Goal: Task Accomplishment & Management: Manage account settings

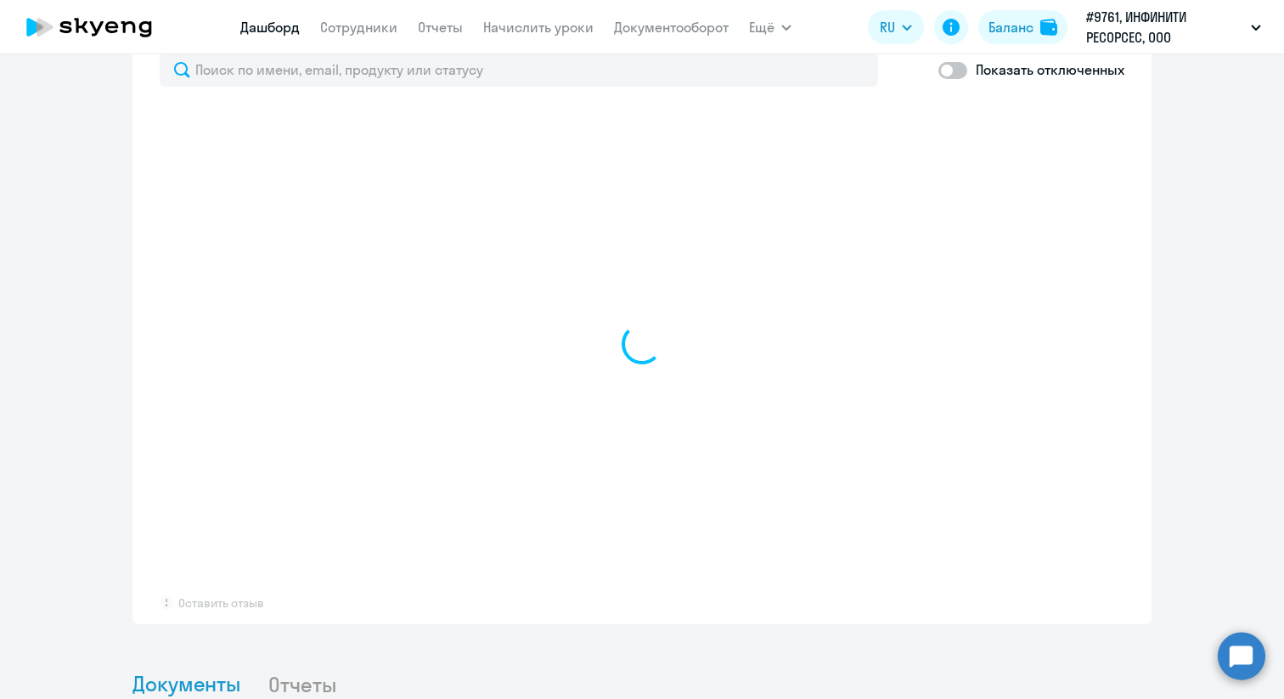
scroll to position [1088, 0]
select select "30"
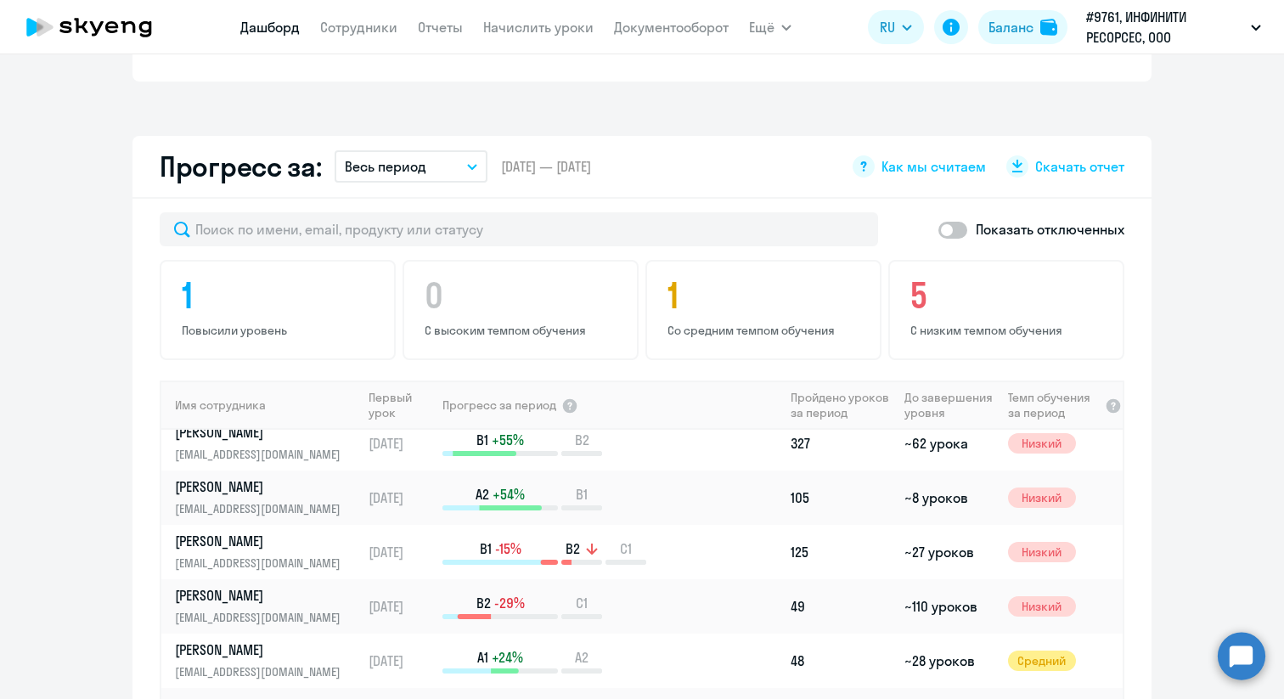
scroll to position [0, 0]
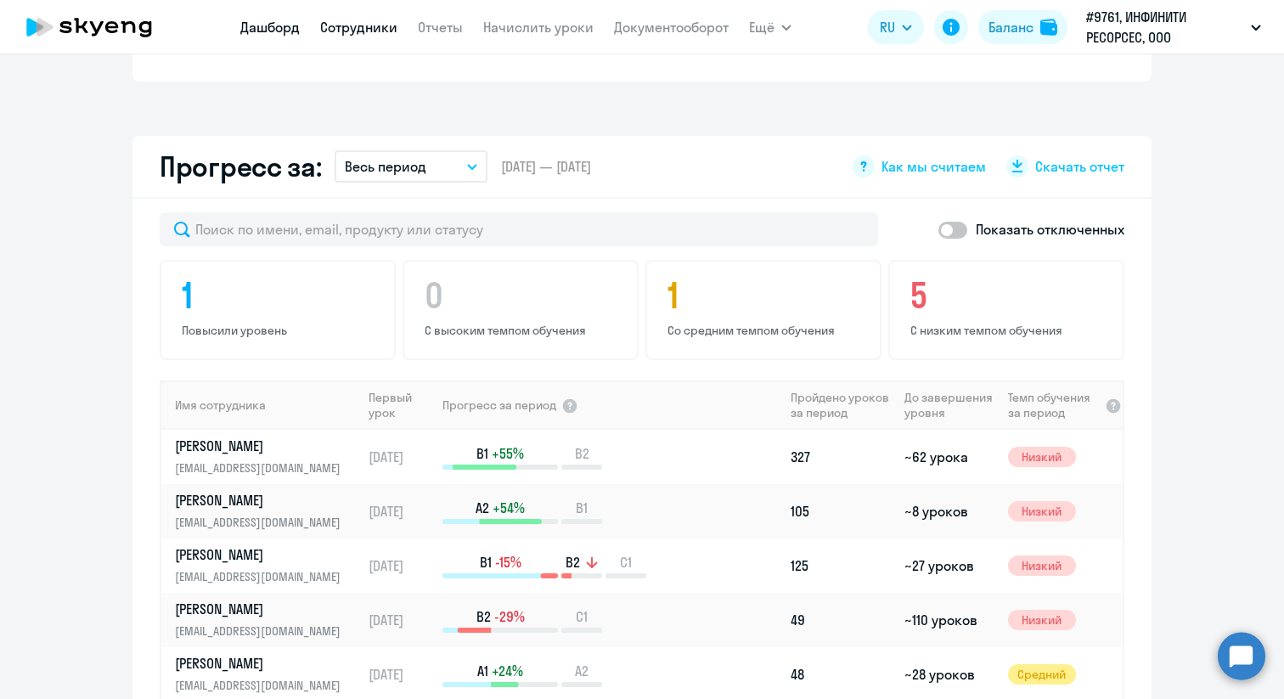
click at [373, 28] on link "Сотрудники" at bounding box center [358, 27] width 77 height 17
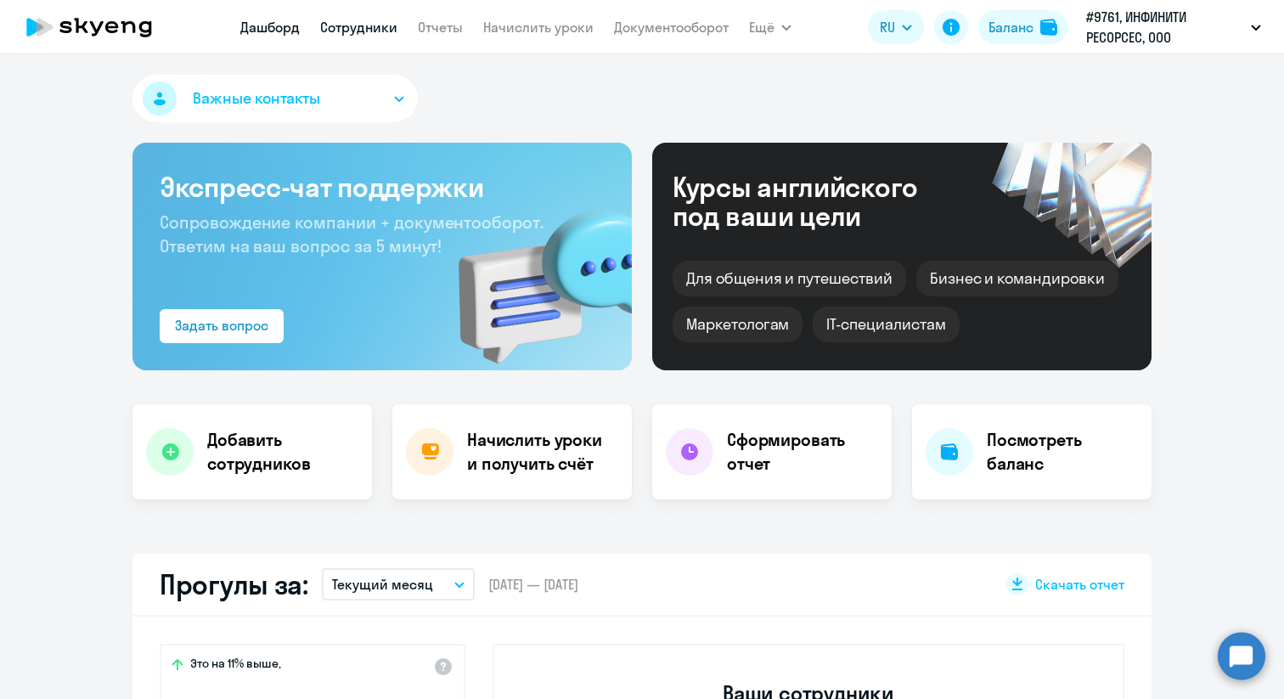
select select "30"
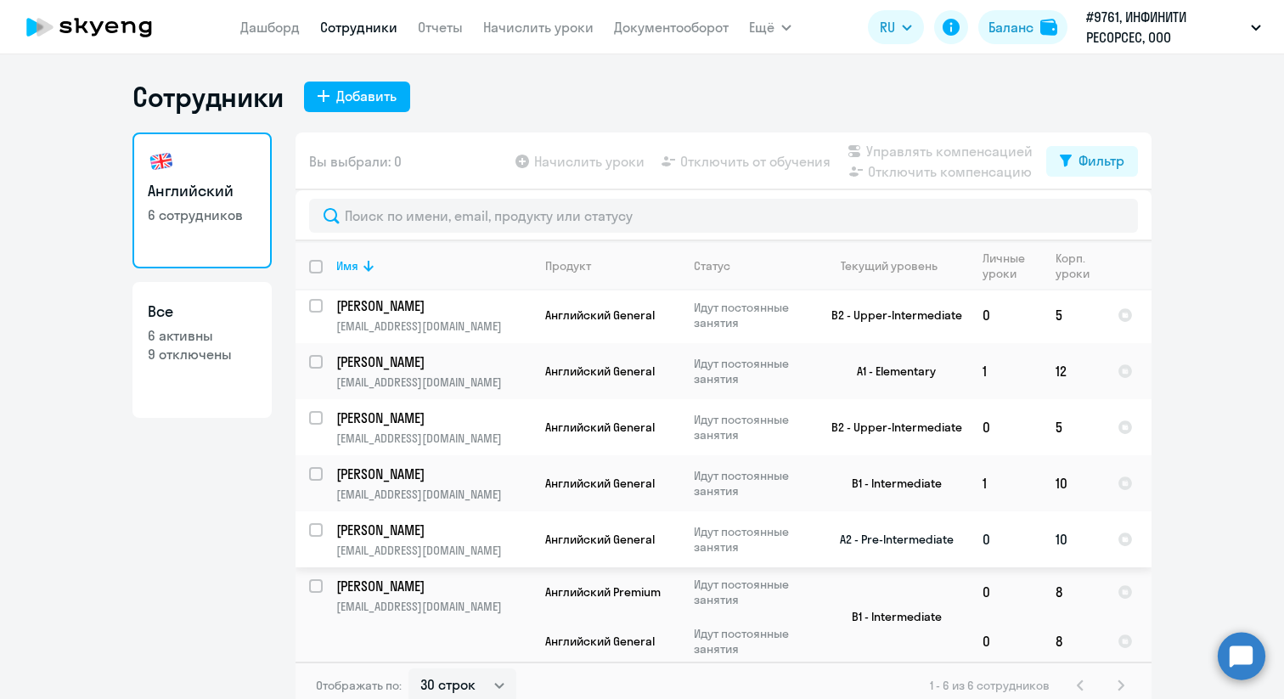
scroll to position [10, 0]
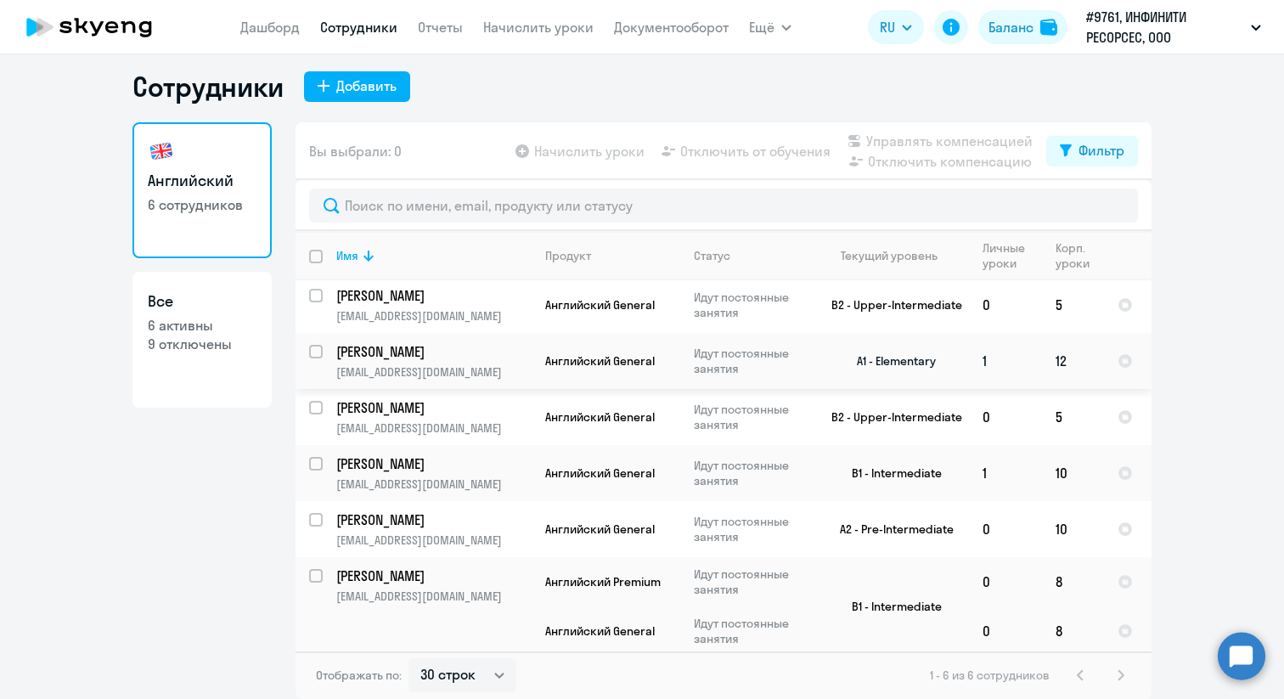
click at [475, 362] on td "[PERSON_NAME] [PERSON_NAME][EMAIL_ADDRESS][DOMAIN_NAME]" at bounding box center [427, 361] width 209 height 56
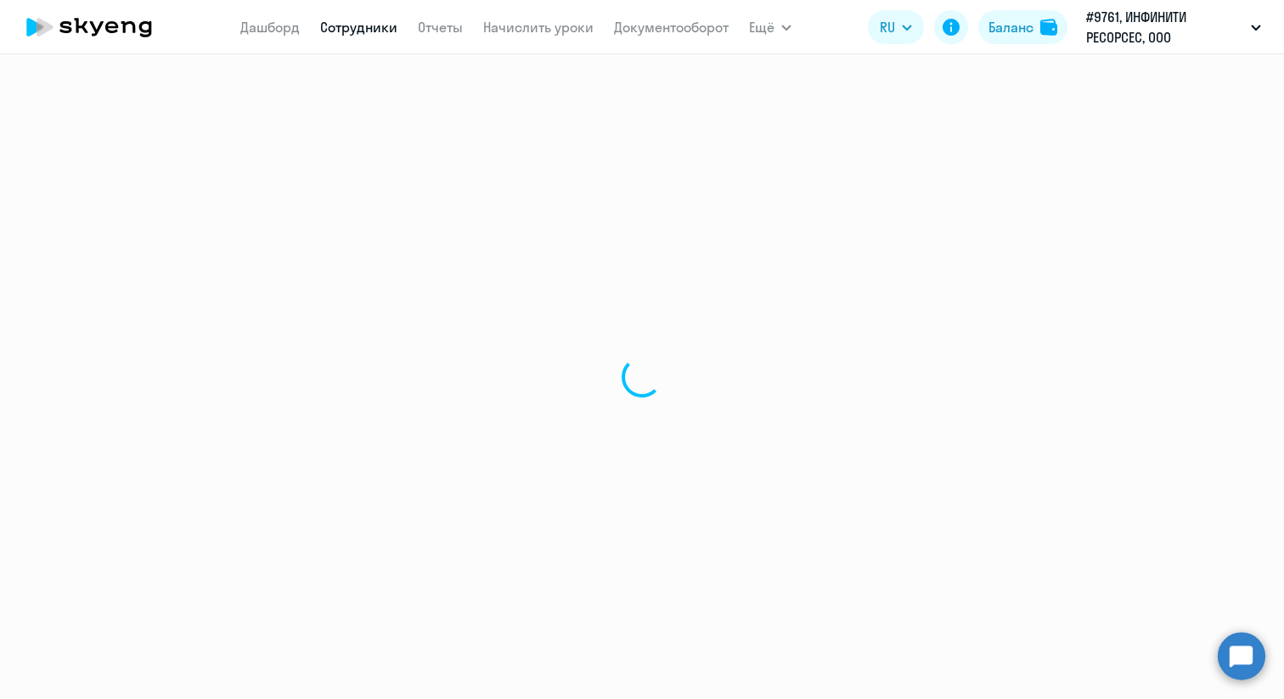
select select "english"
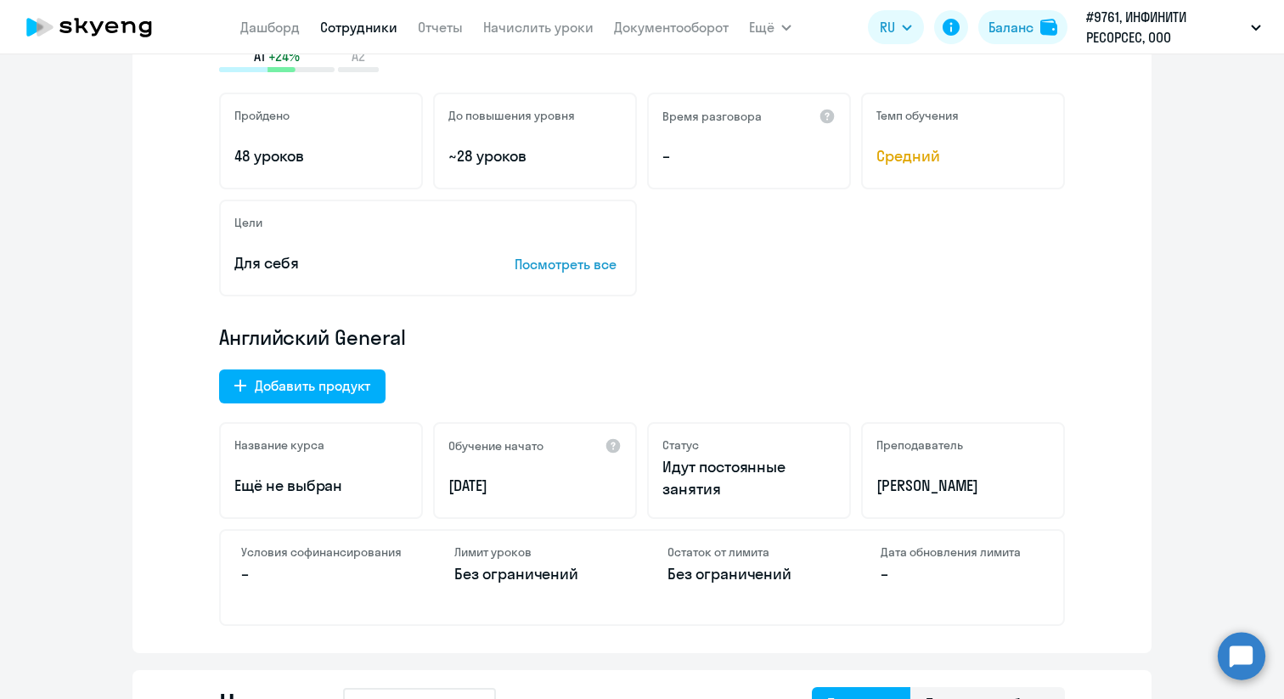
scroll to position [340, 0]
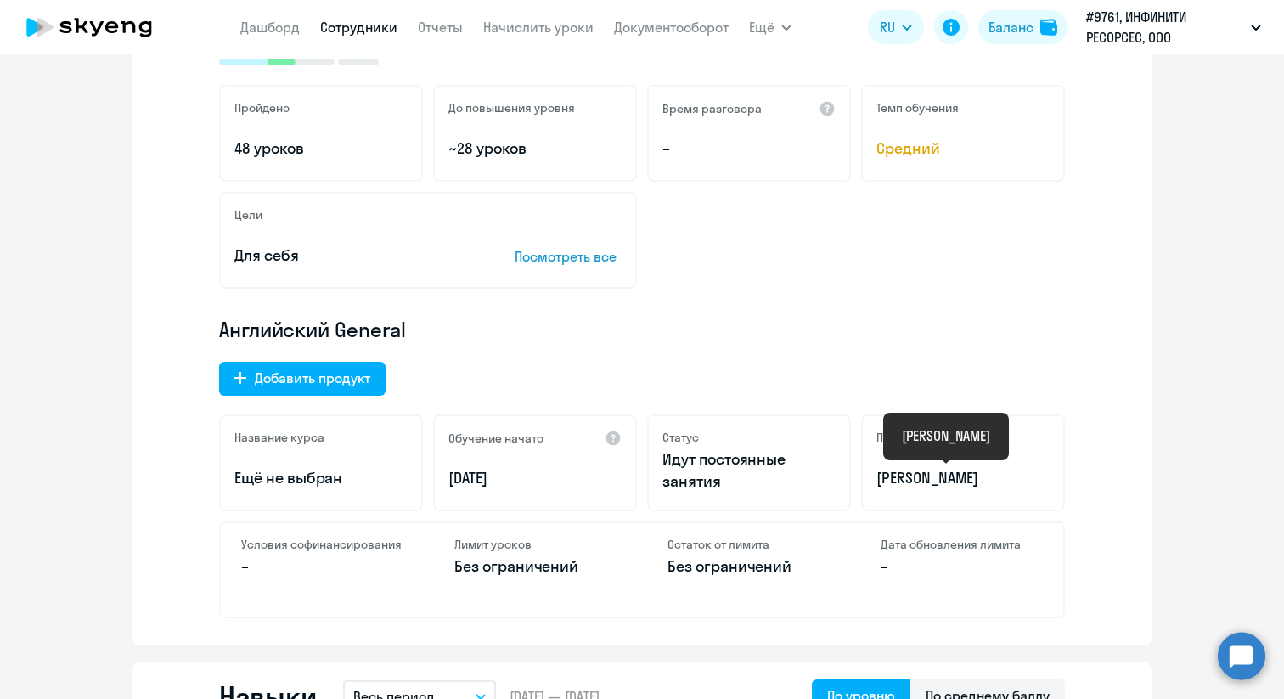
click at [918, 478] on p "[PERSON_NAME]" at bounding box center [962, 478] width 173 height 22
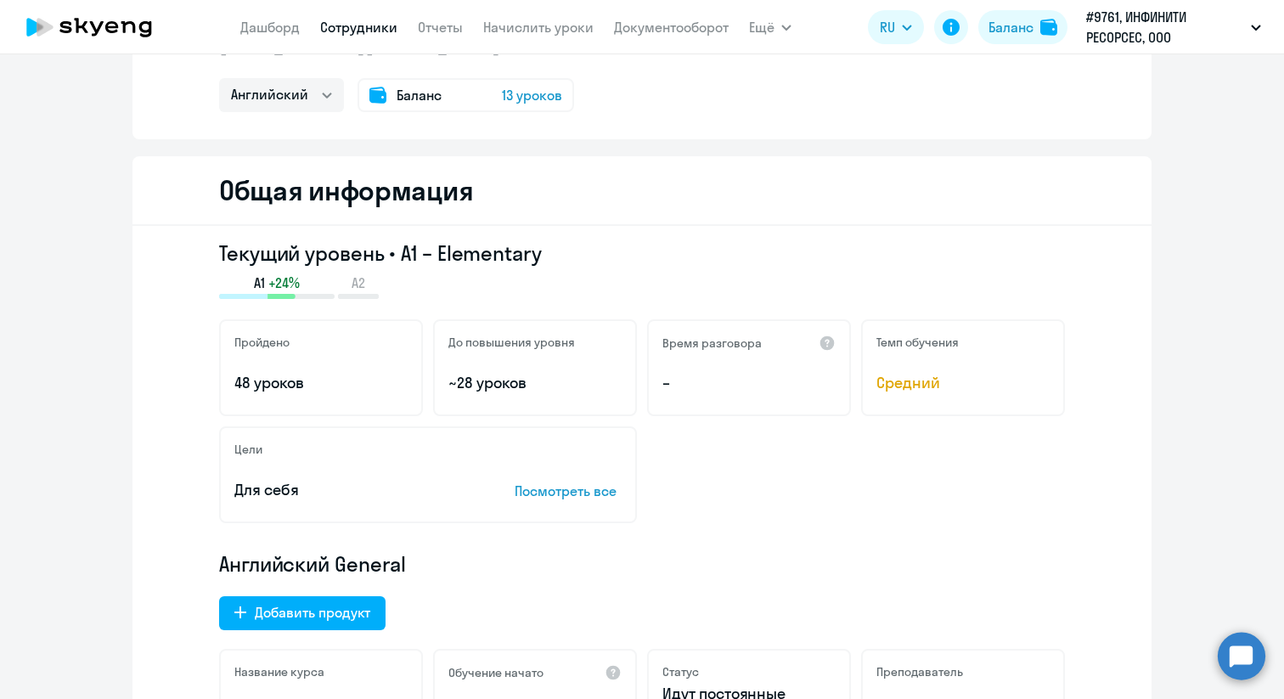
scroll to position [0, 0]
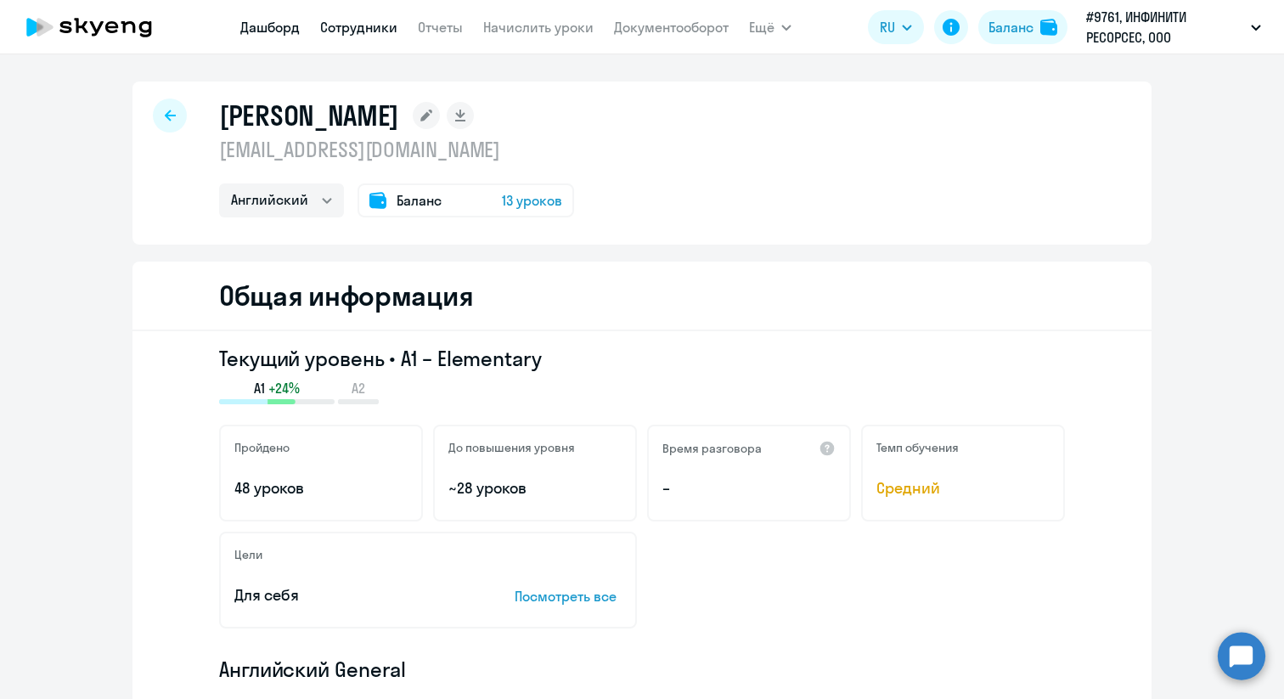
click at [250, 33] on link "Дашборд" at bounding box center [269, 27] width 59 height 17
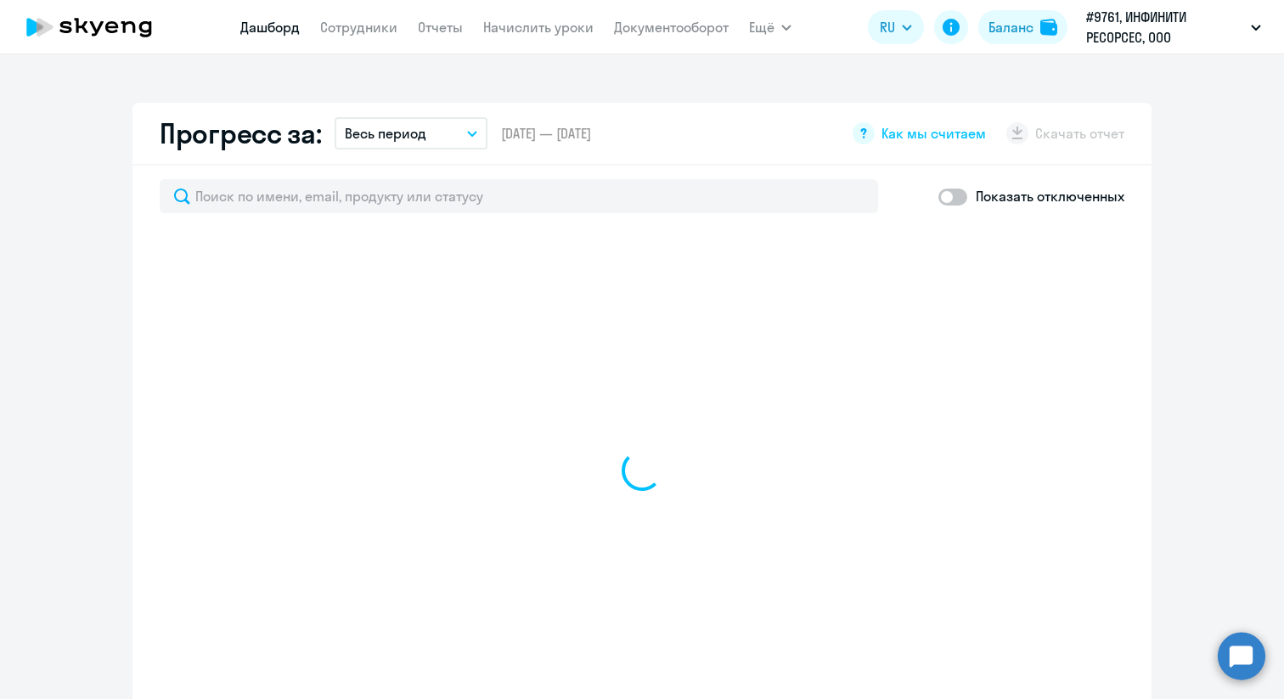
select select "30"
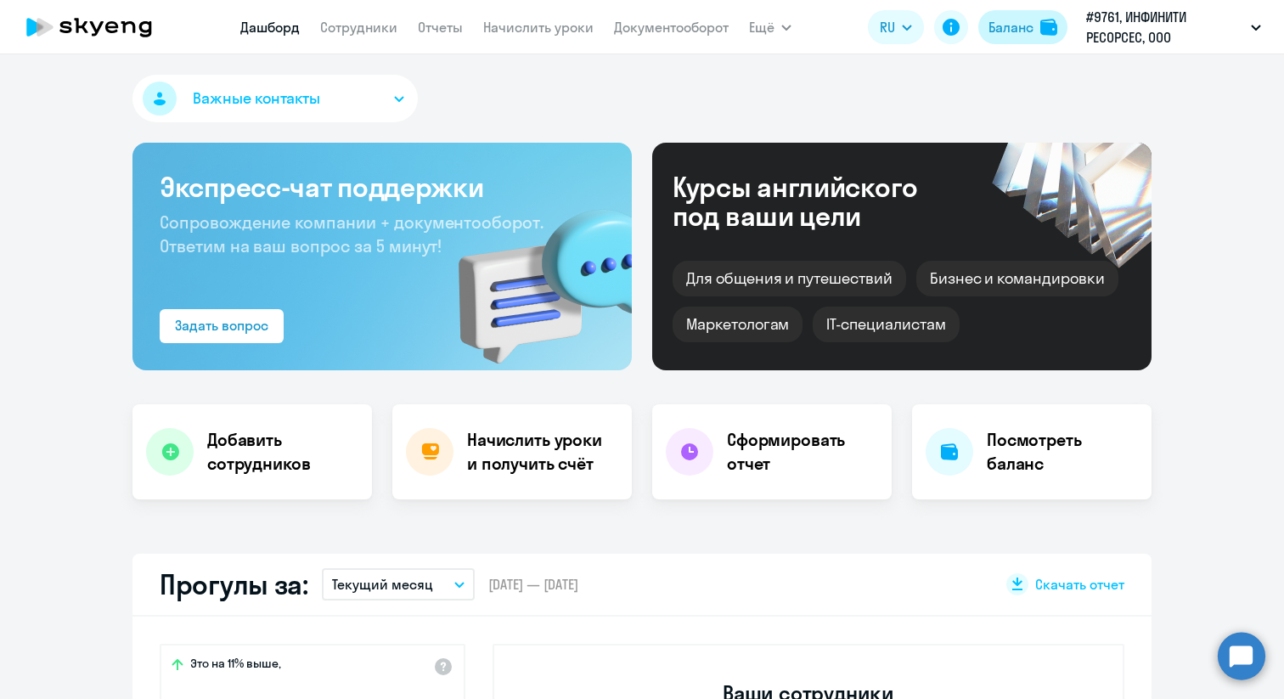
click at [1012, 14] on button "Баланс" at bounding box center [1022, 27] width 89 height 34
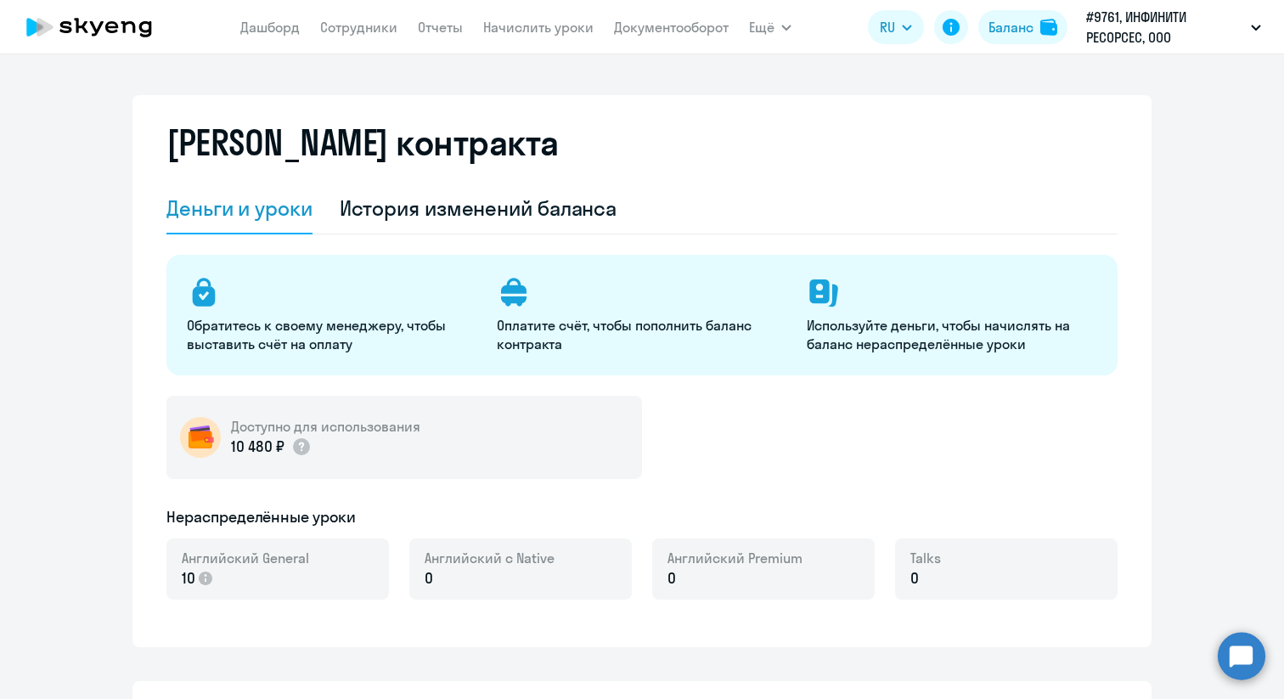
select select "english_adult_not_native_speaker"
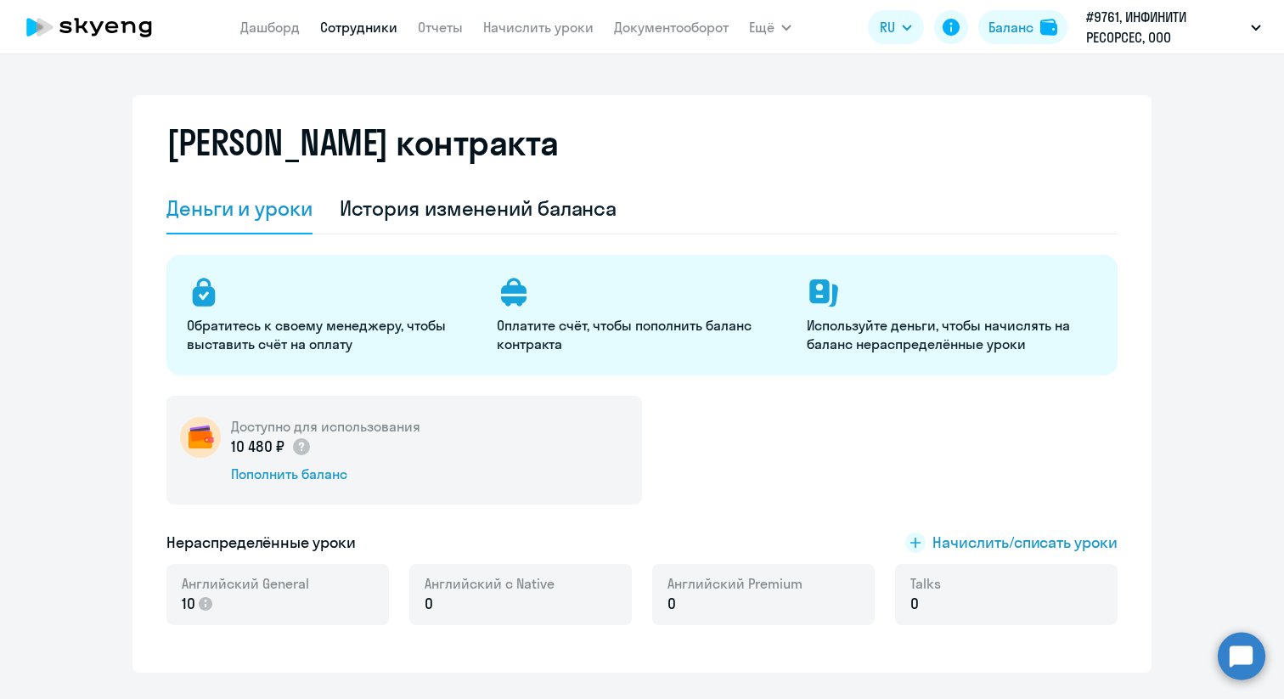
click at [343, 23] on link "Сотрудники" at bounding box center [358, 27] width 77 height 17
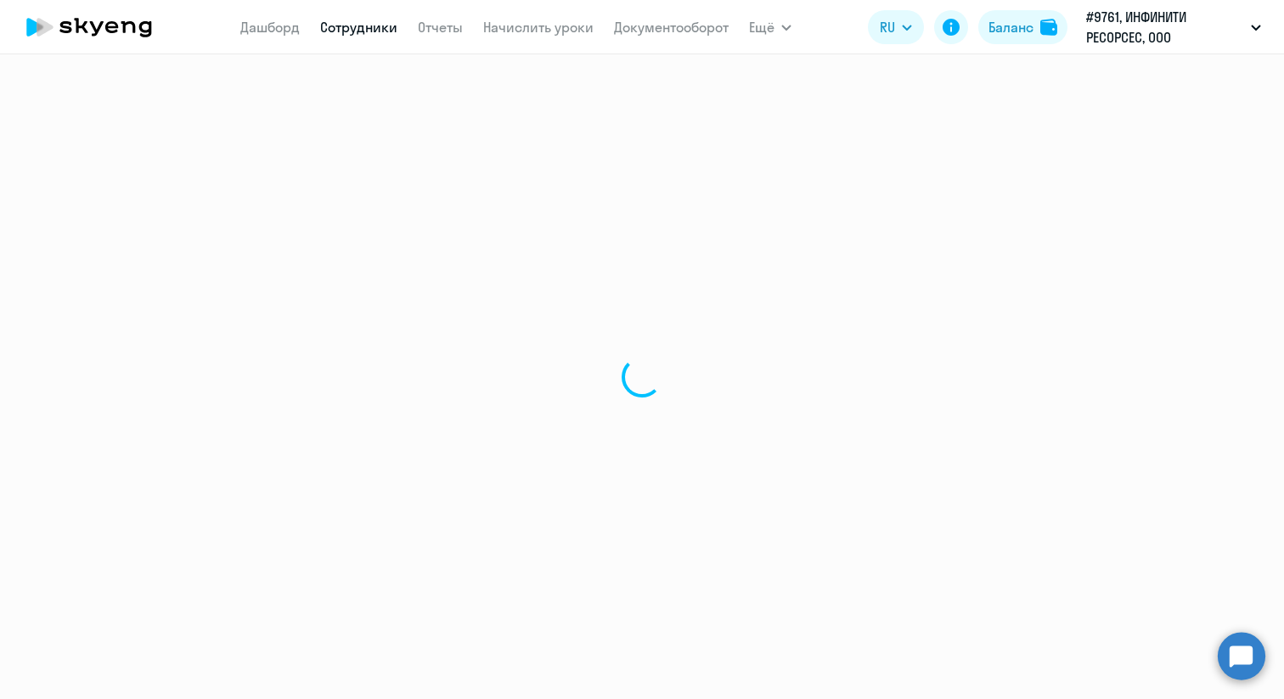
select select "30"
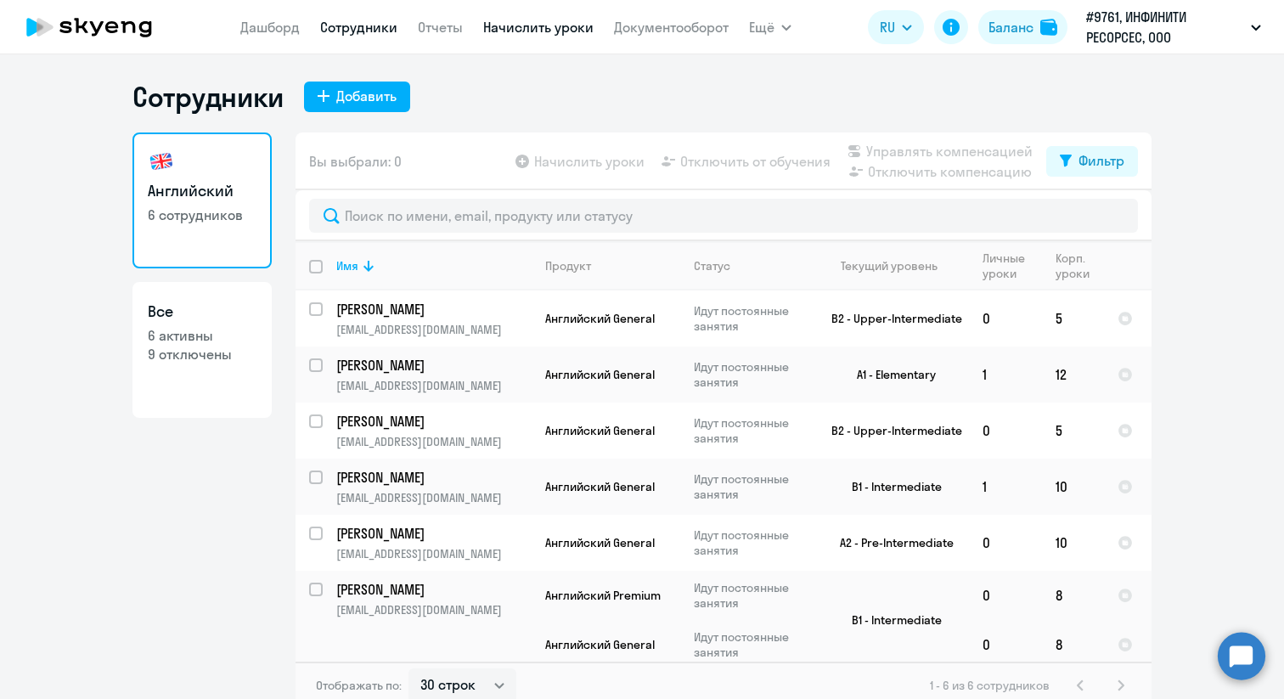
click at [565, 25] on link "Начислить уроки" at bounding box center [538, 27] width 110 height 17
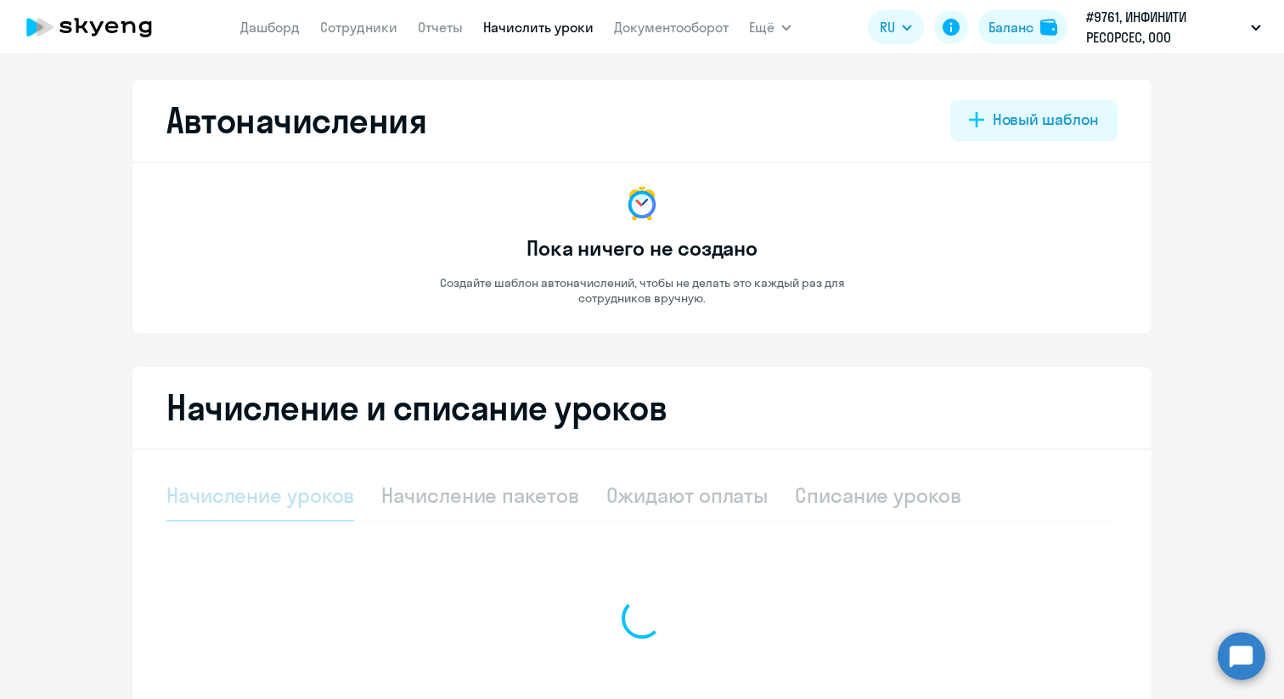
select select "10"
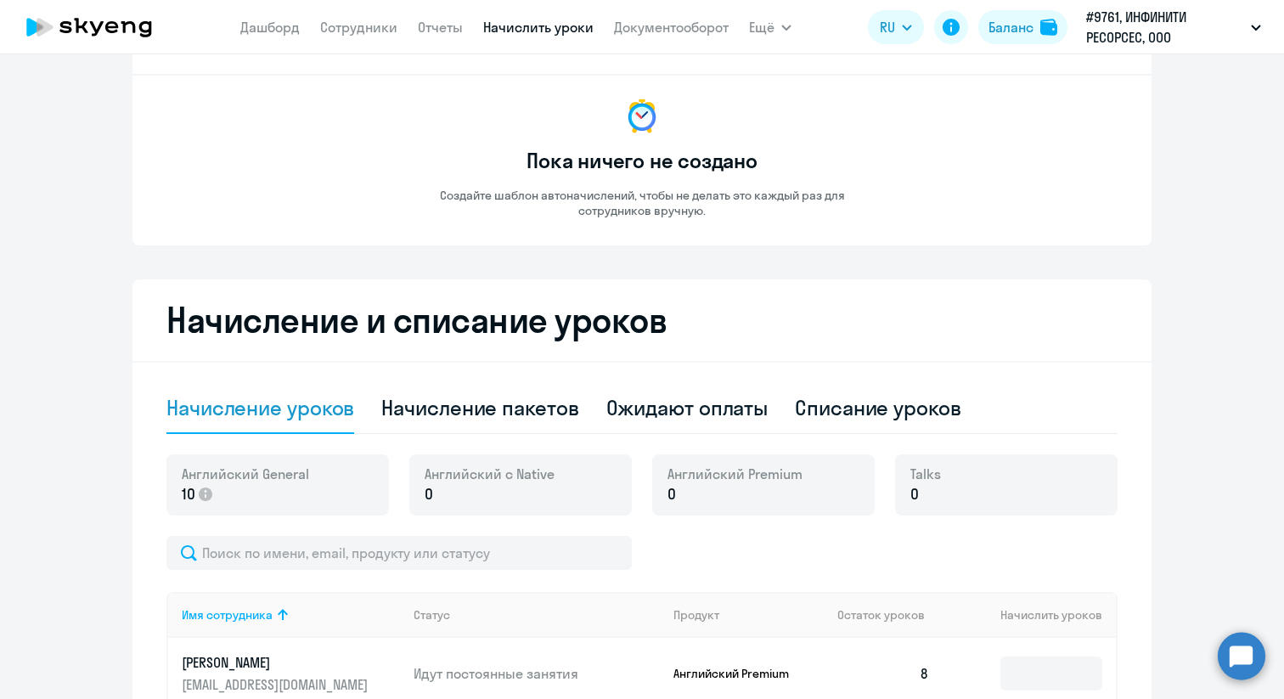
scroll to position [171, 0]
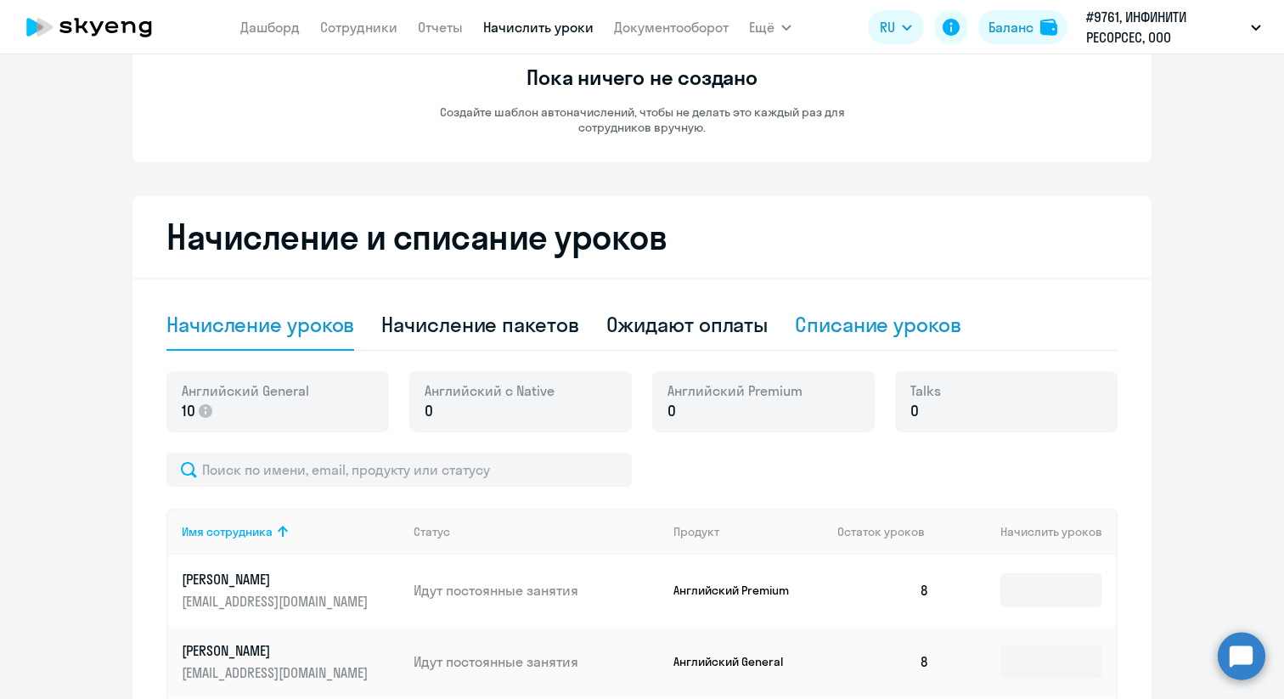
click at [897, 329] on div "Списание уроков" at bounding box center [878, 324] width 166 height 27
select select "10"
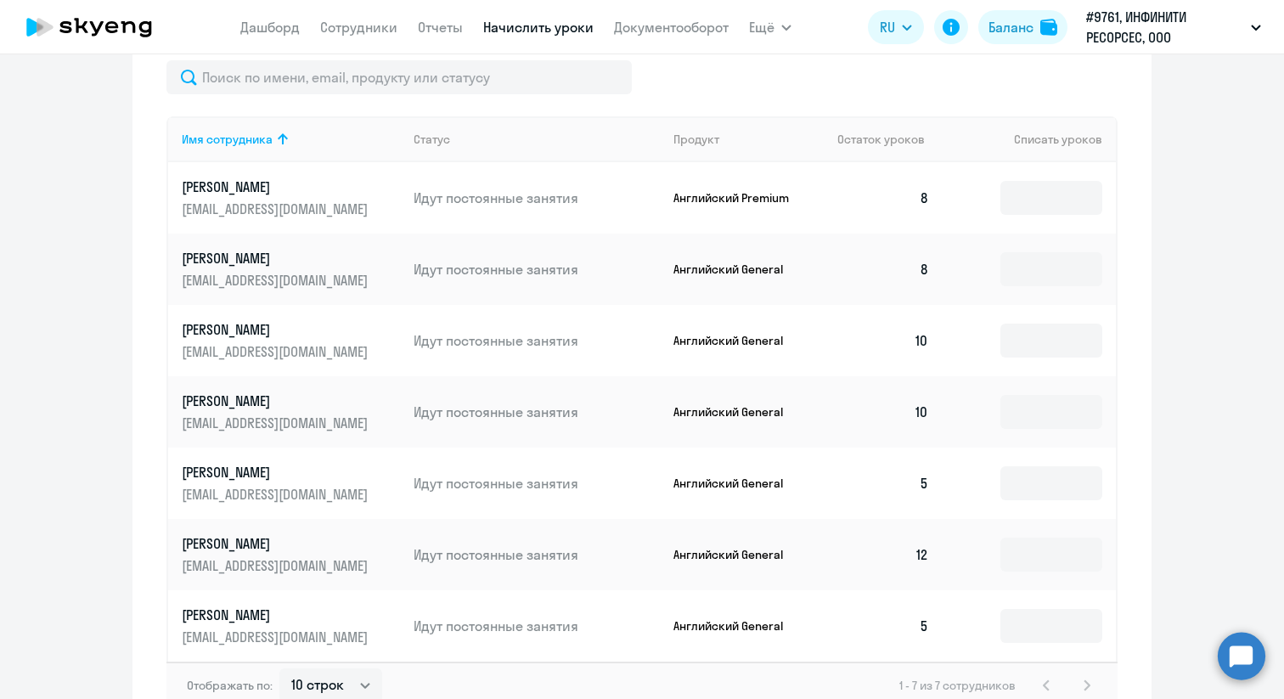
scroll to position [483, 0]
click at [1045, 339] on input at bounding box center [1051, 339] width 102 height 34
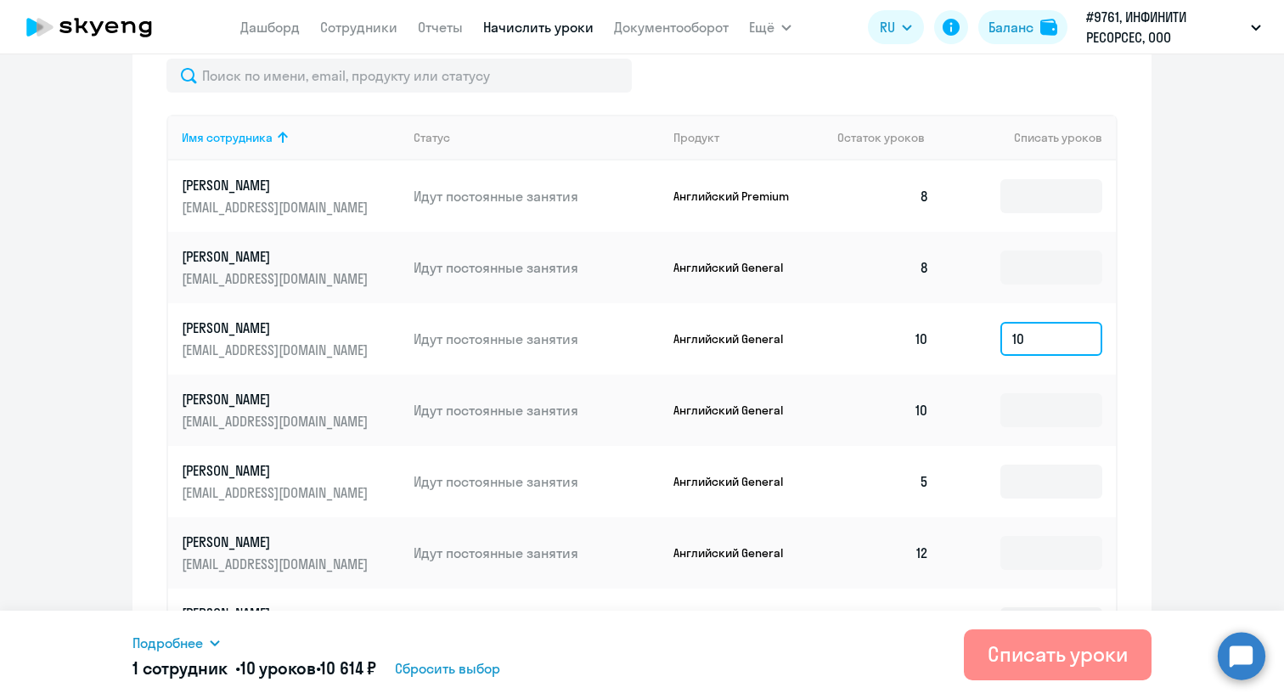
type input "10"
click at [1054, 666] on div "Списать уроки" at bounding box center [1057, 653] width 140 height 27
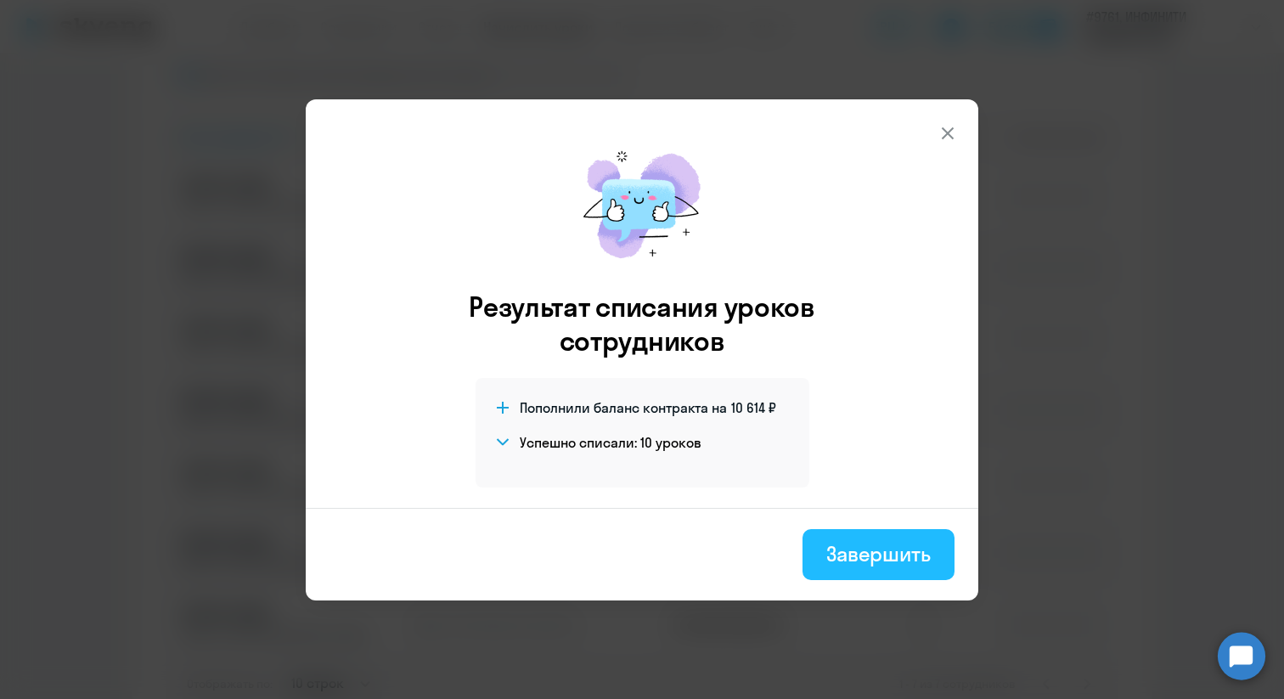
click at [875, 563] on div "Завершить" at bounding box center [878, 553] width 104 height 27
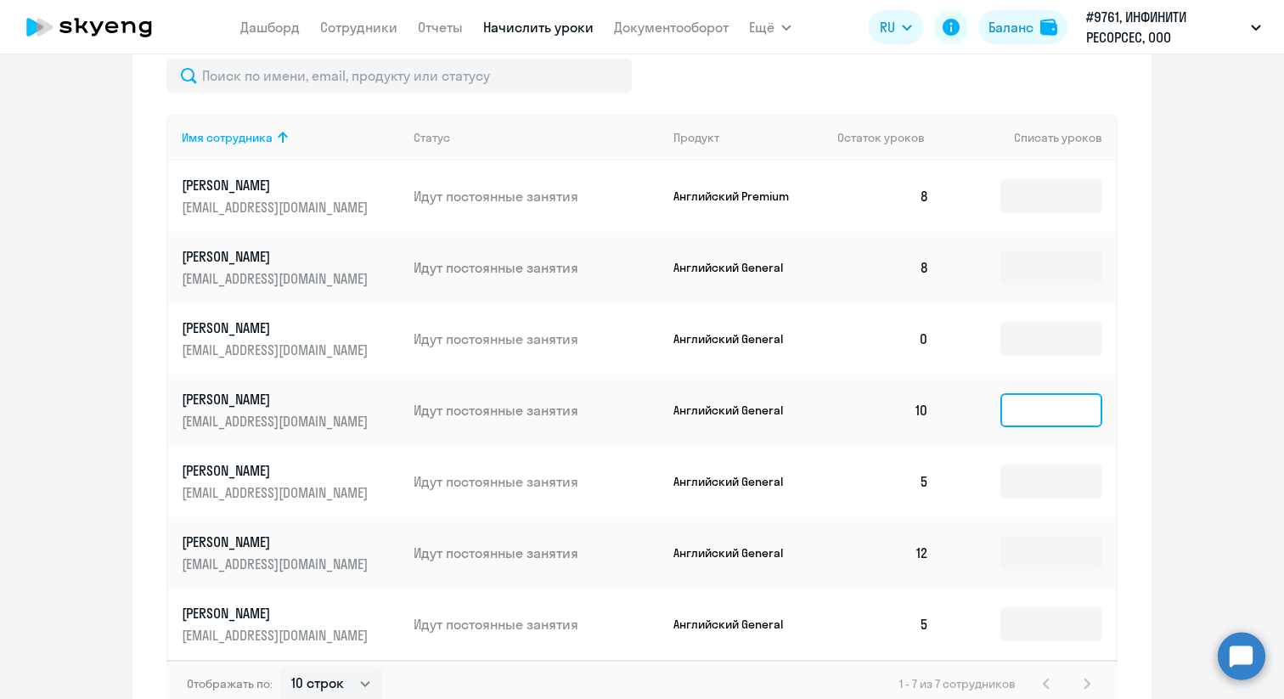
click at [1042, 408] on input at bounding box center [1051, 410] width 102 height 34
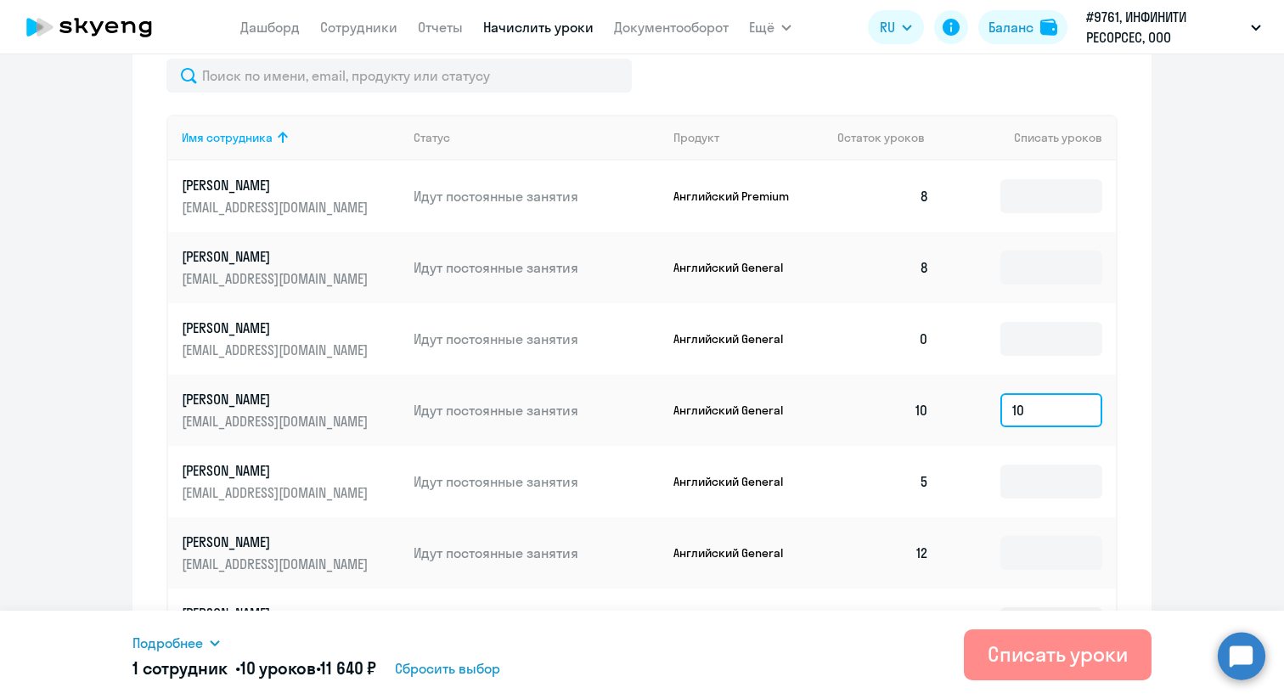
type input "10"
click at [1056, 658] on div "Списать уроки" at bounding box center [1057, 653] width 140 height 27
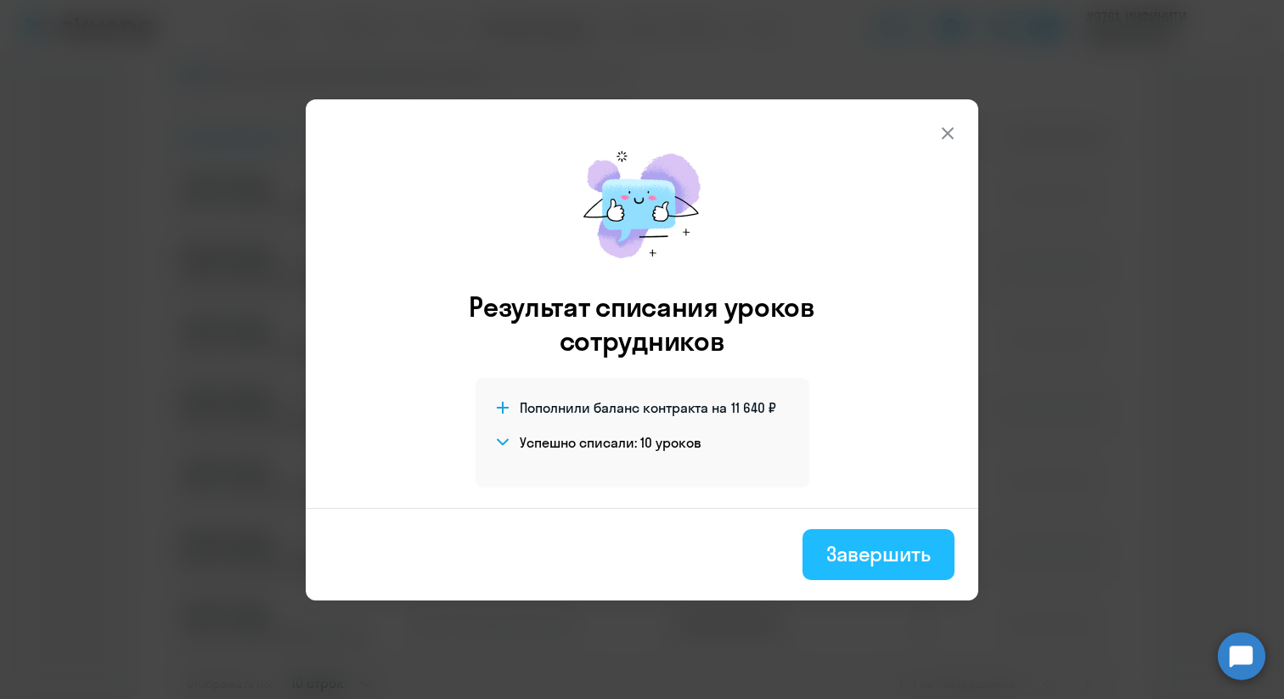
click at [866, 554] on div "Завершить" at bounding box center [878, 553] width 104 height 27
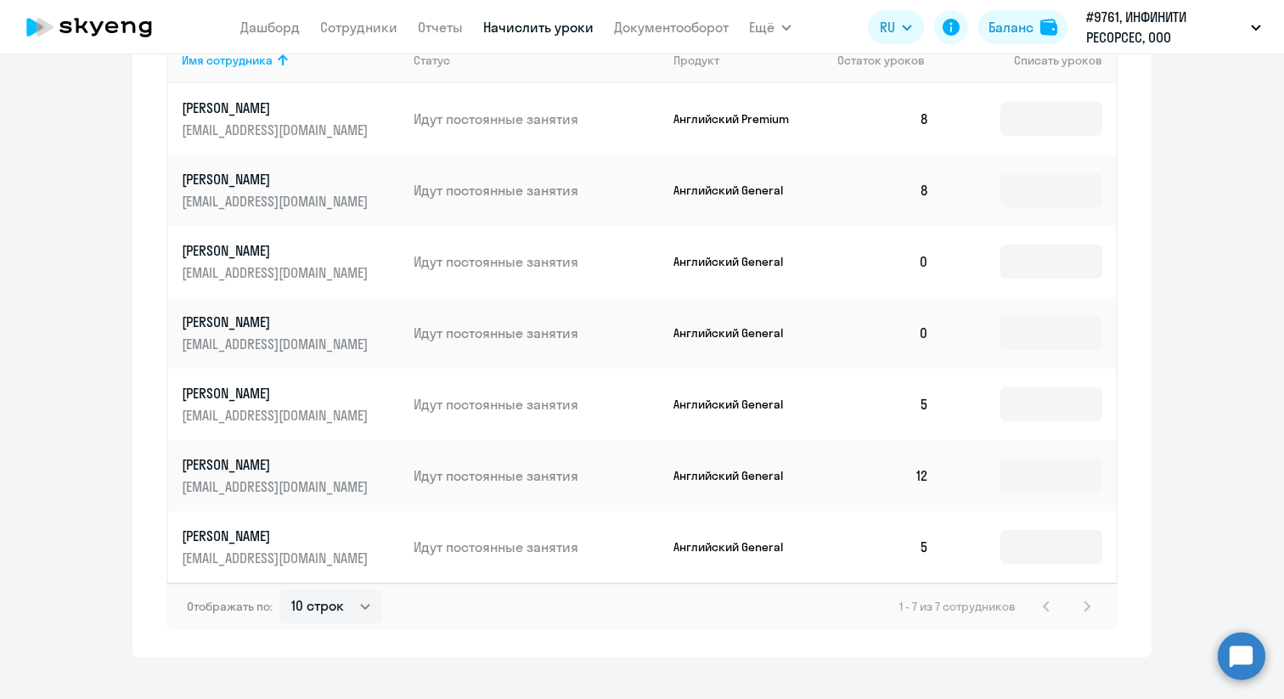
scroll to position [562, 0]
click at [1037, 546] on input at bounding box center [1051, 545] width 102 height 34
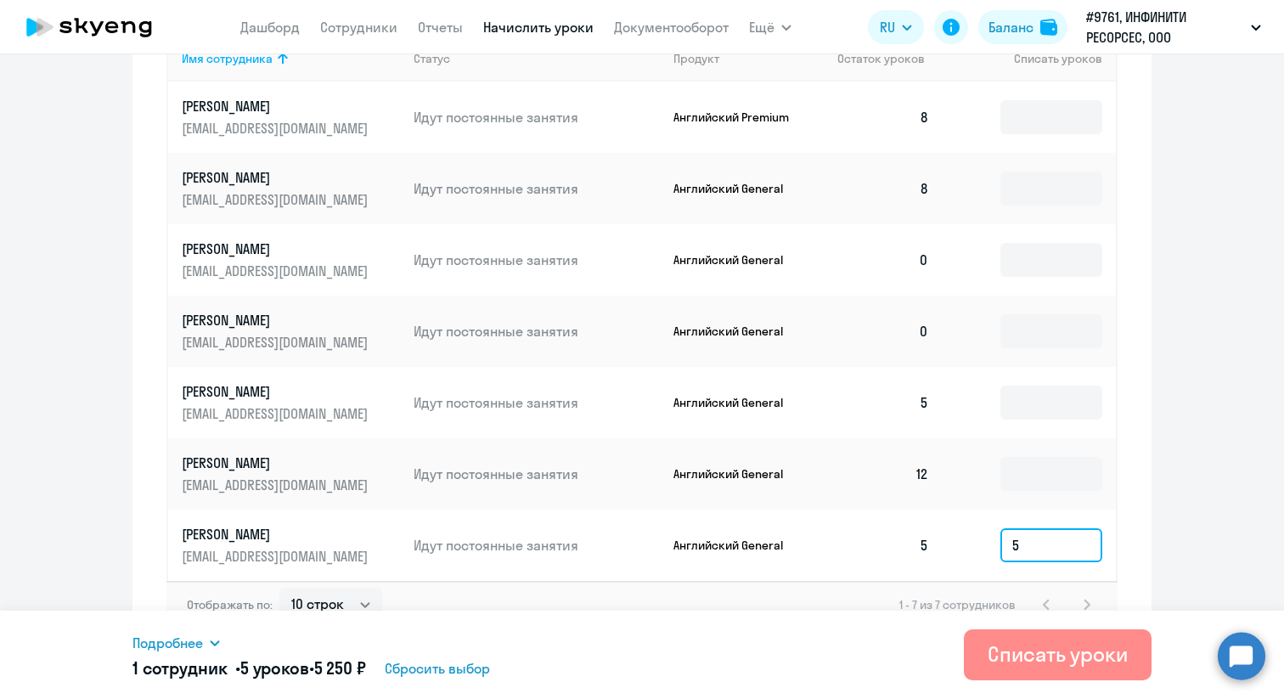
type input "5"
click at [1035, 661] on div "Списать уроки" at bounding box center [1057, 653] width 140 height 27
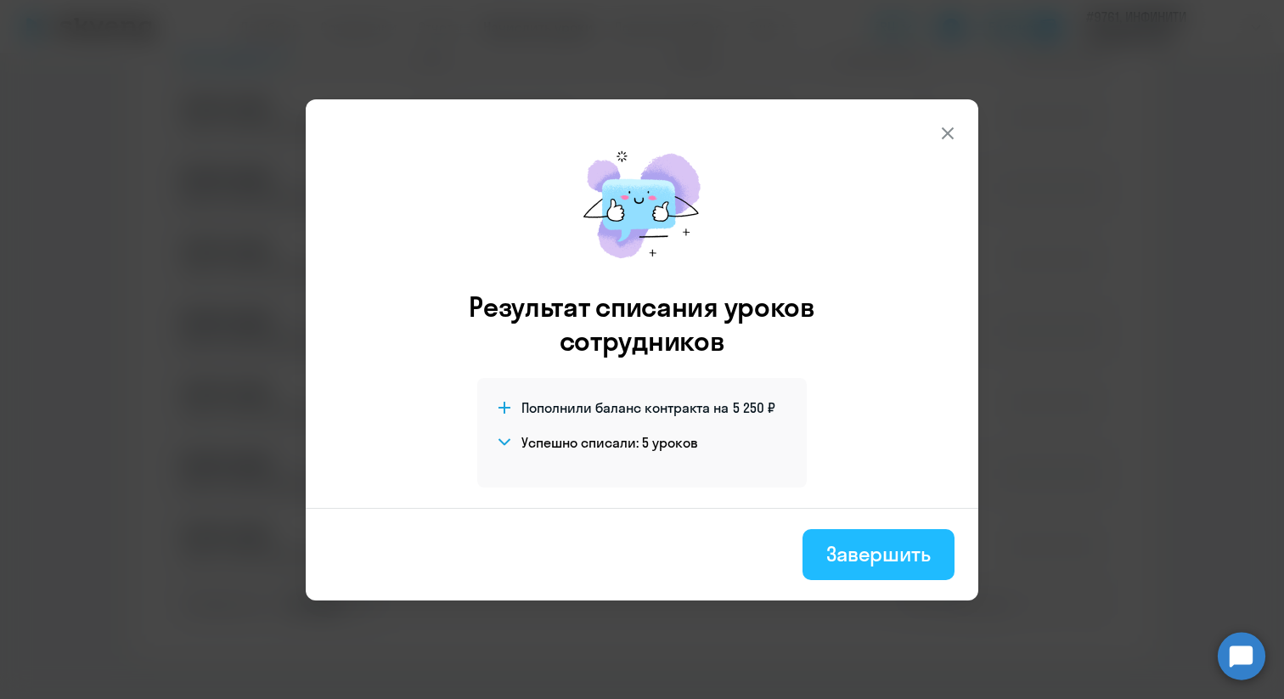
click at [920, 552] on div "Завершить" at bounding box center [878, 553] width 104 height 27
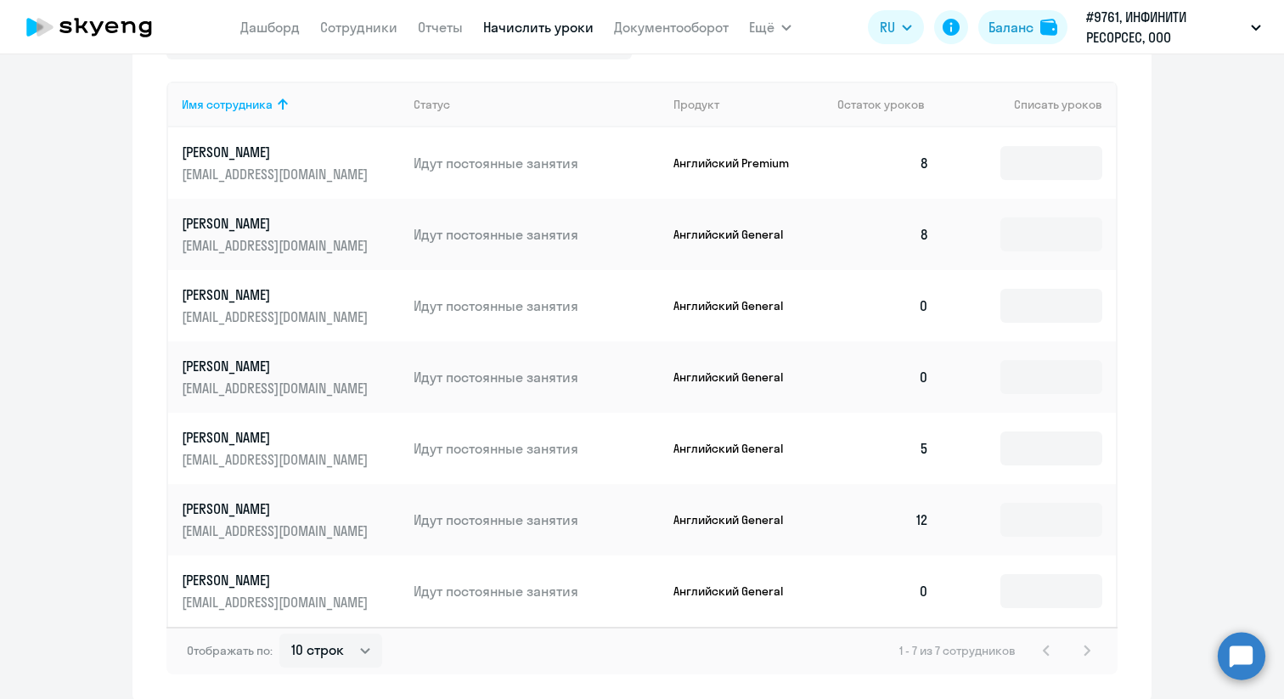
scroll to position [489, 0]
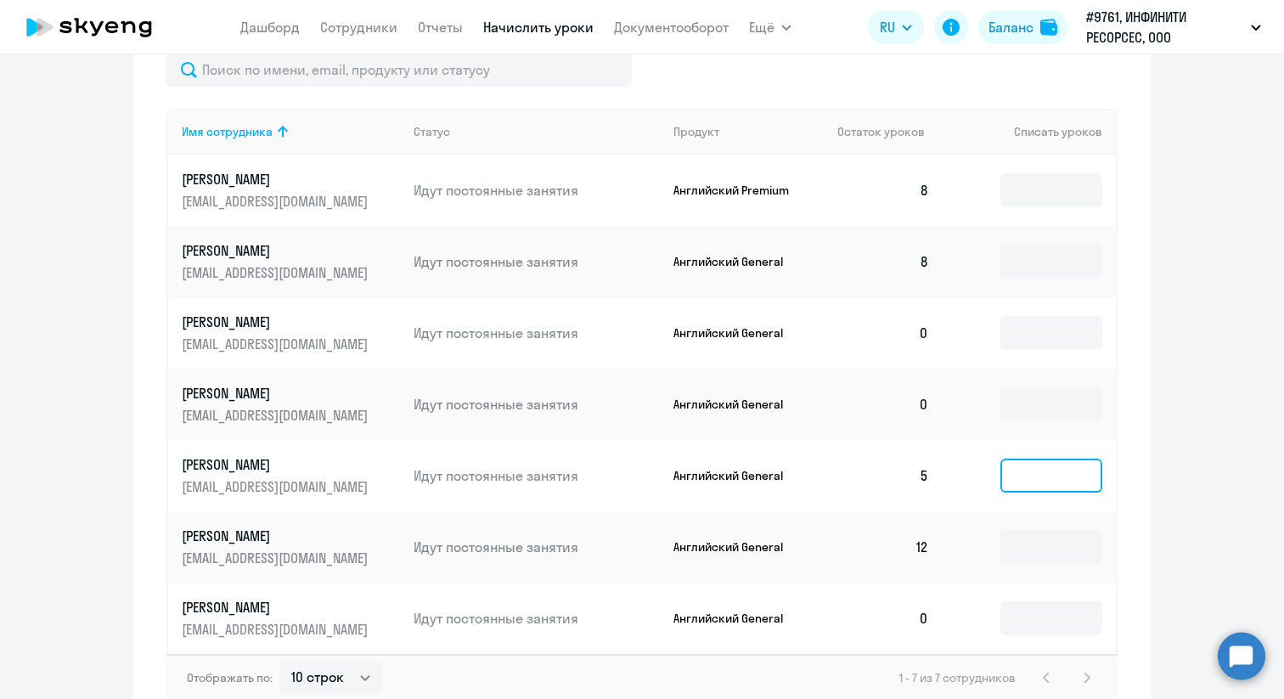
click at [1062, 470] on input at bounding box center [1051, 475] width 102 height 34
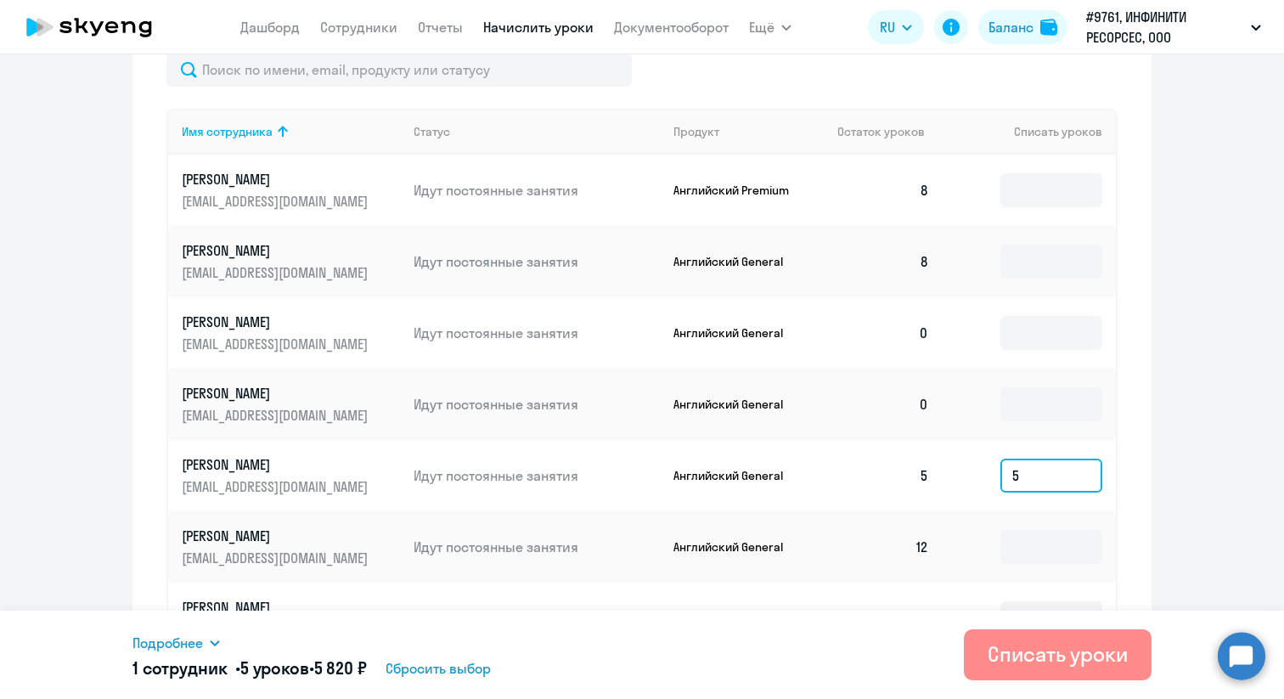
type input "5"
click at [1052, 654] on div "Списать уроки" at bounding box center [1057, 653] width 140 height 27
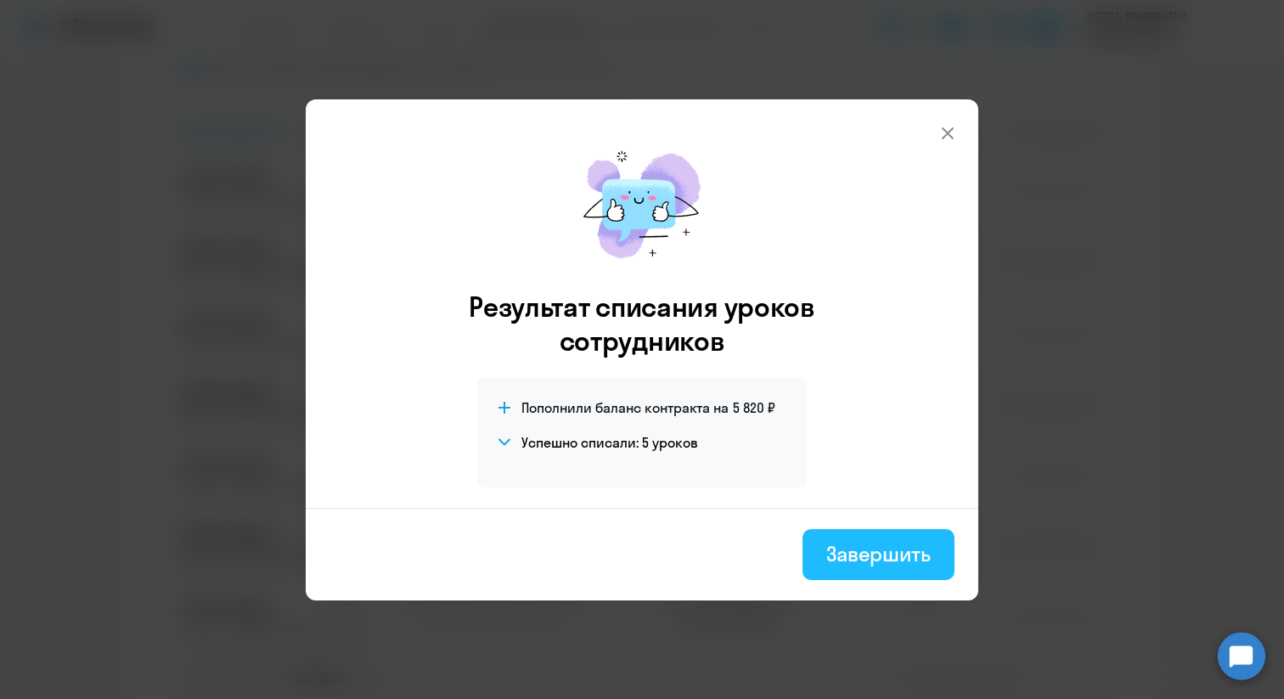
click at [887, 548] on div "Завершить" at bounding box center [878, 553] width 104 height 27
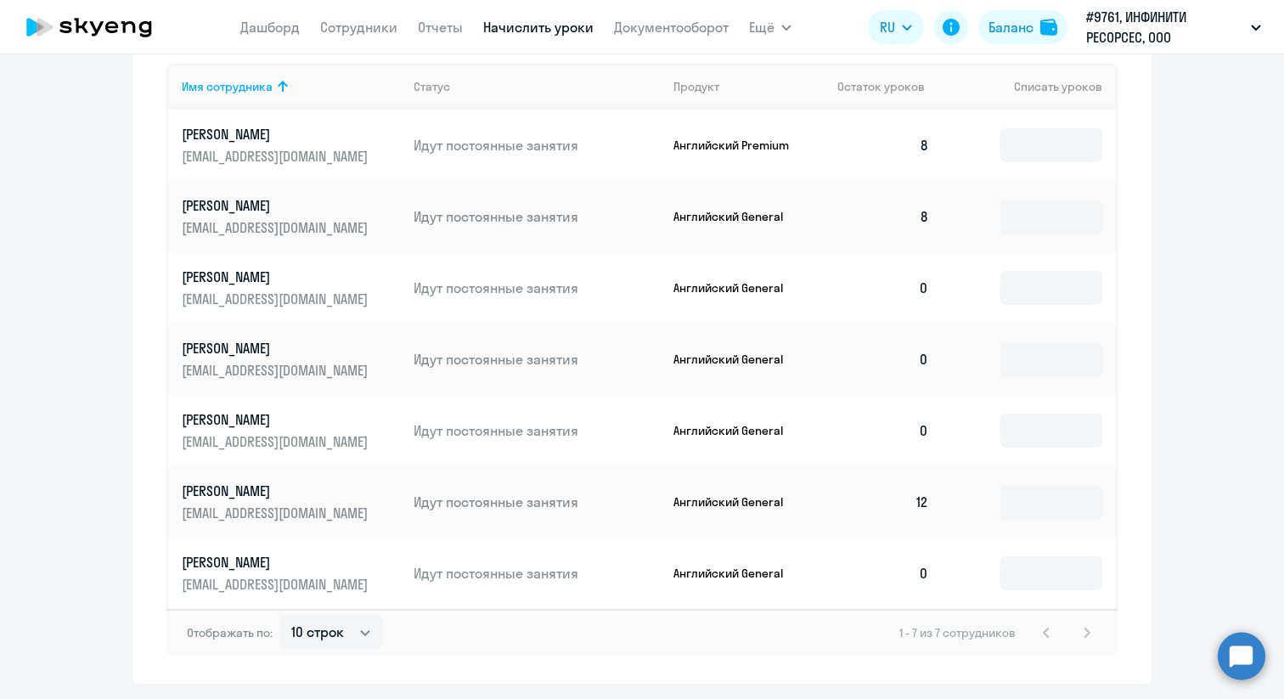
scroll to position [556, 0]
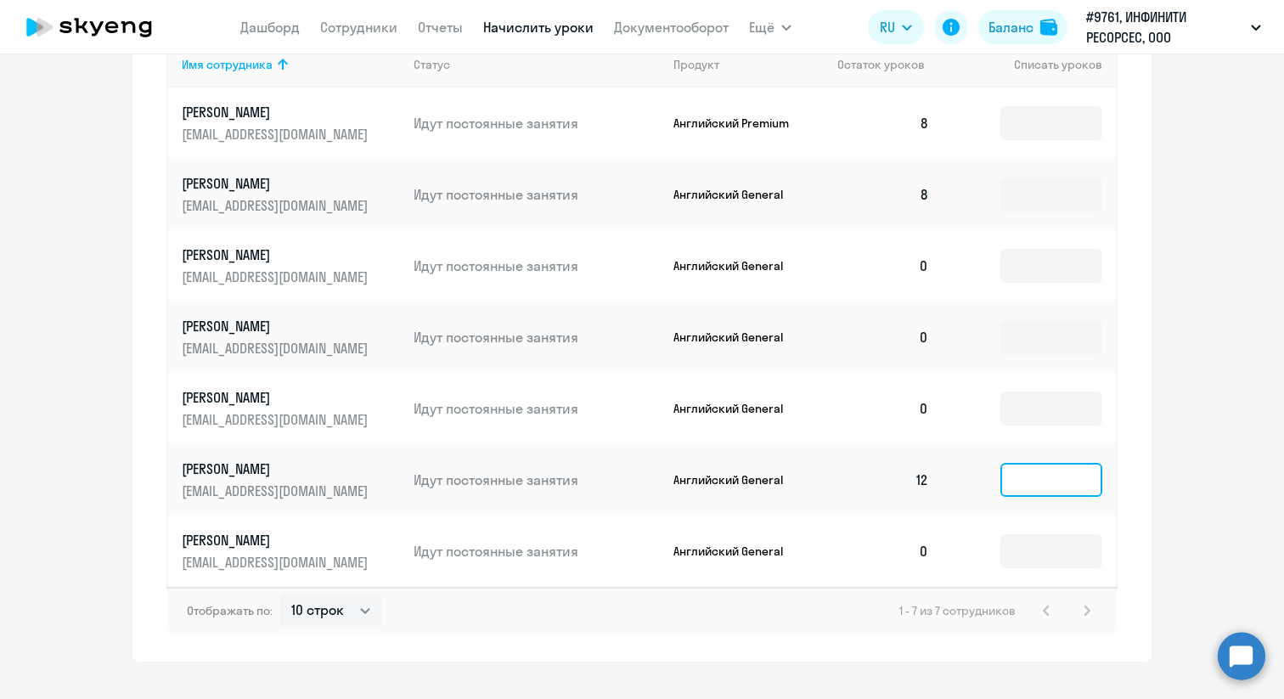
click at [1022, 481] on input at bounding box center [1051, 480] width 102 height 34
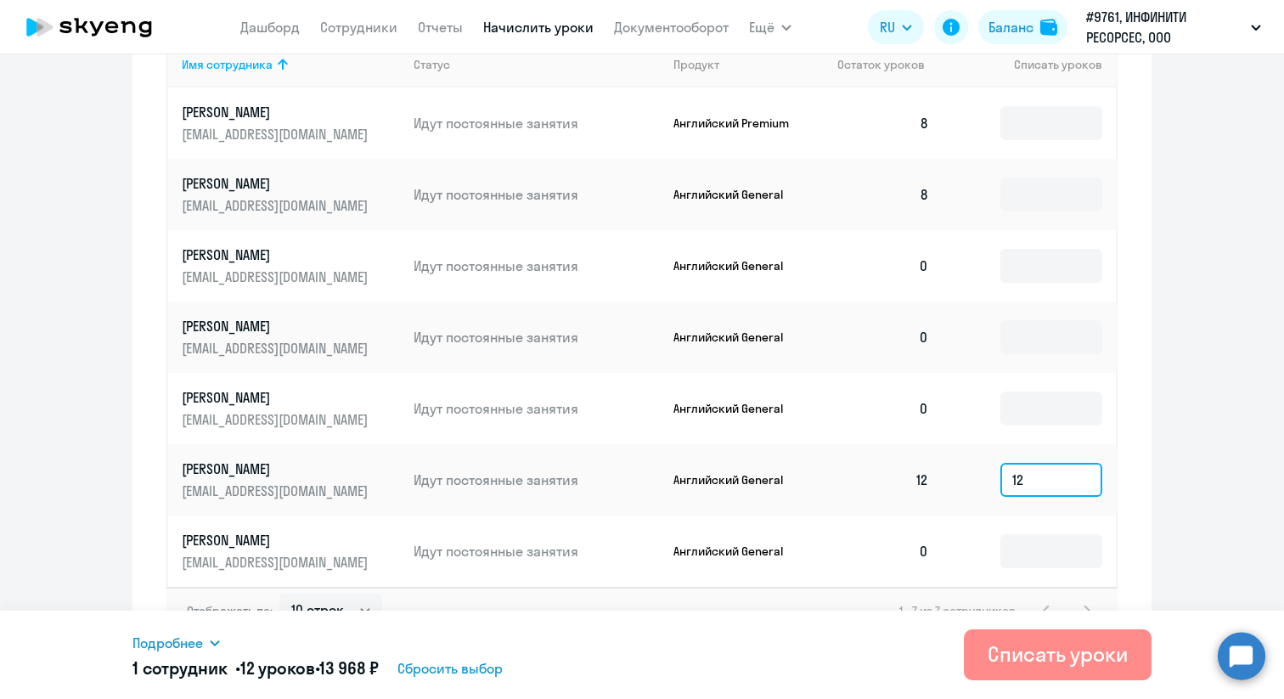
type input "12"
click at [1038, 655] on div "Списать уроки" at bounding box center [1057, 653] width 140 height 27
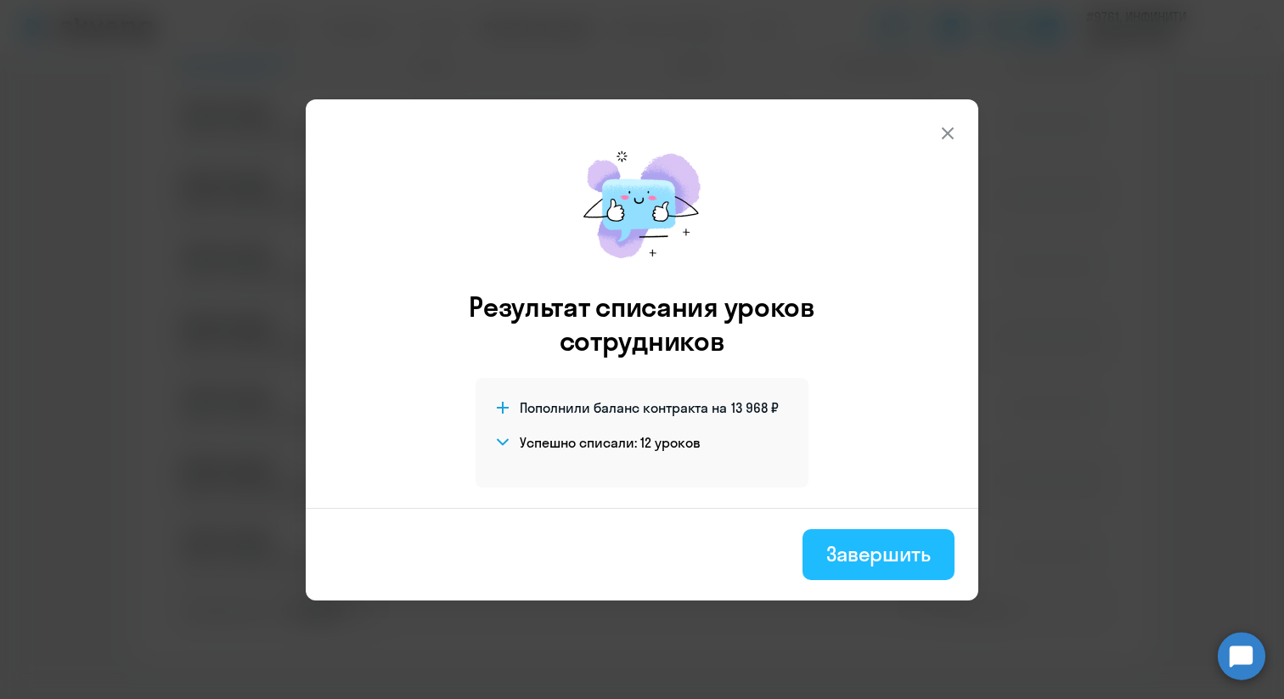
click at [883, 560] on div "Завершить" at bounding box center [878, 553] width 104 height 27
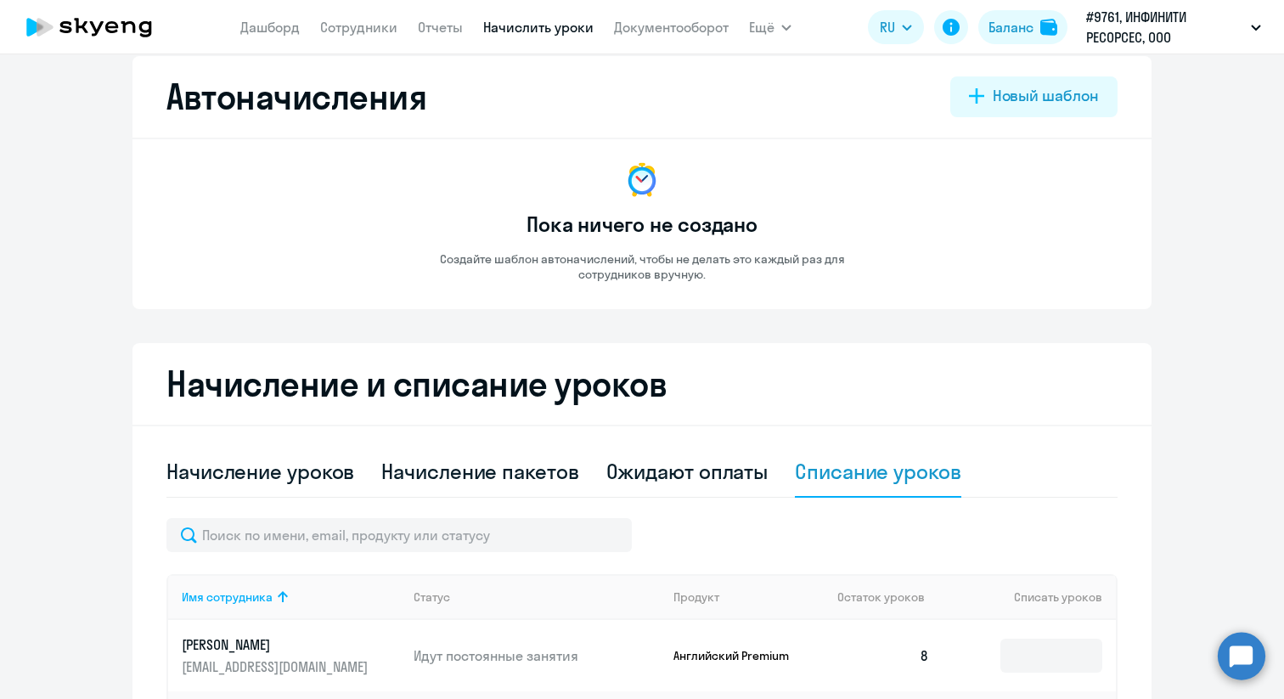
scroll to position [0, 0]
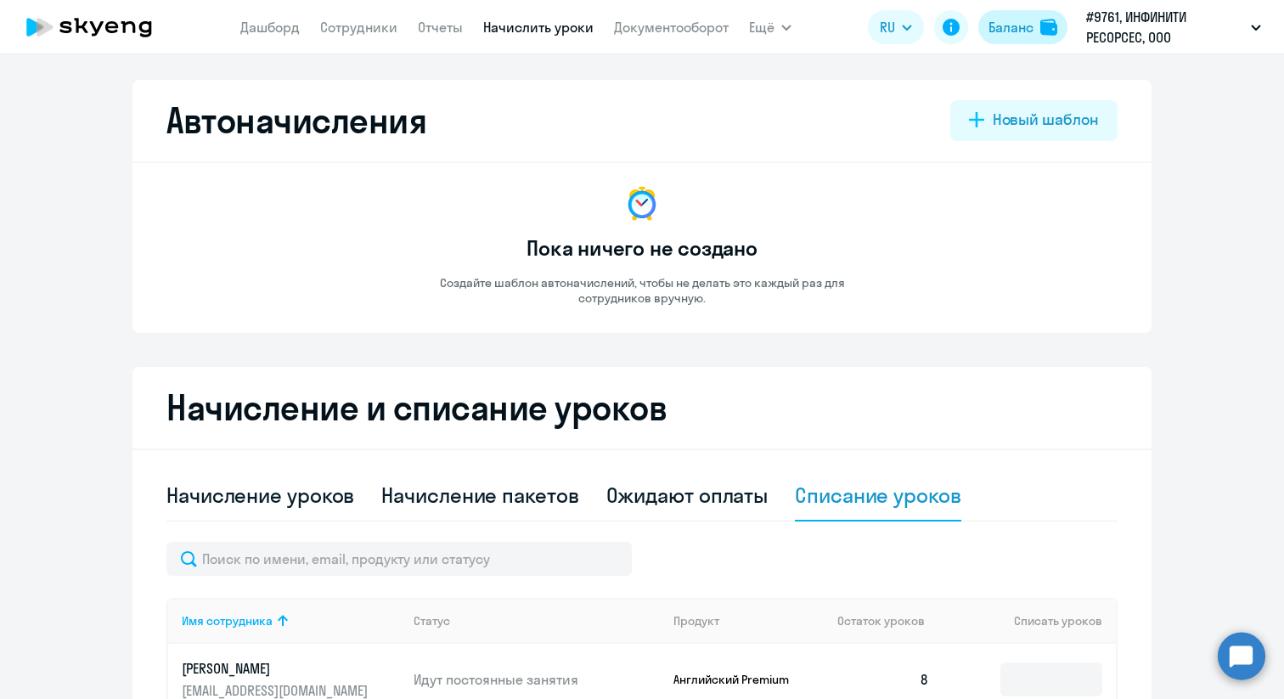
click at [1005, 27] on div "Баланс" at bounding box center [1010, 27] width 45 height 20
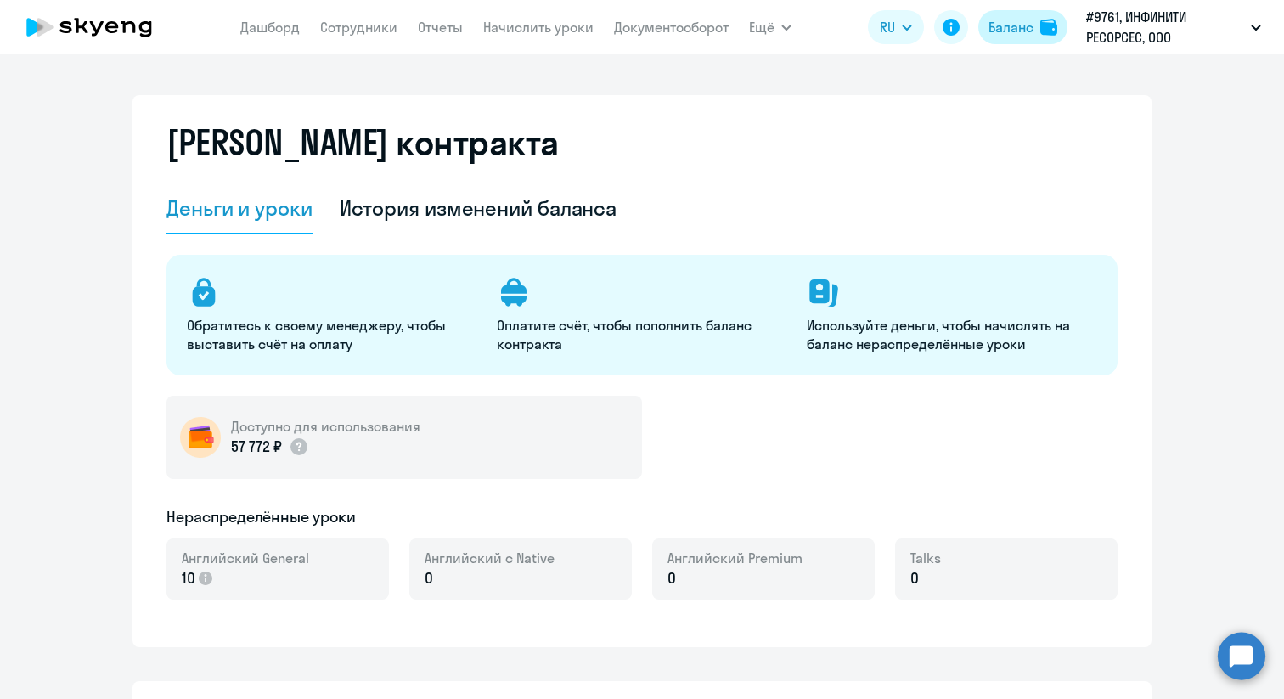
select select "english_adult_not_native_speaker"
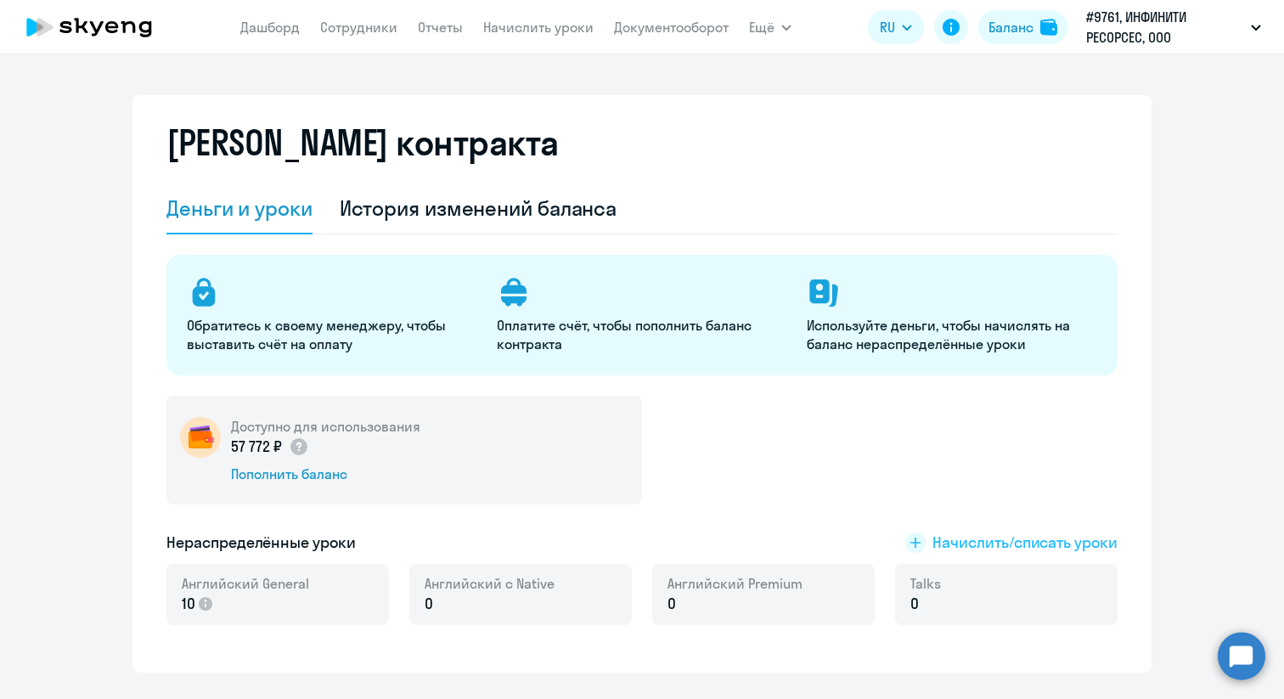
click at [921, 534] on icon at bounding box center [915, 542] width 20 height 20
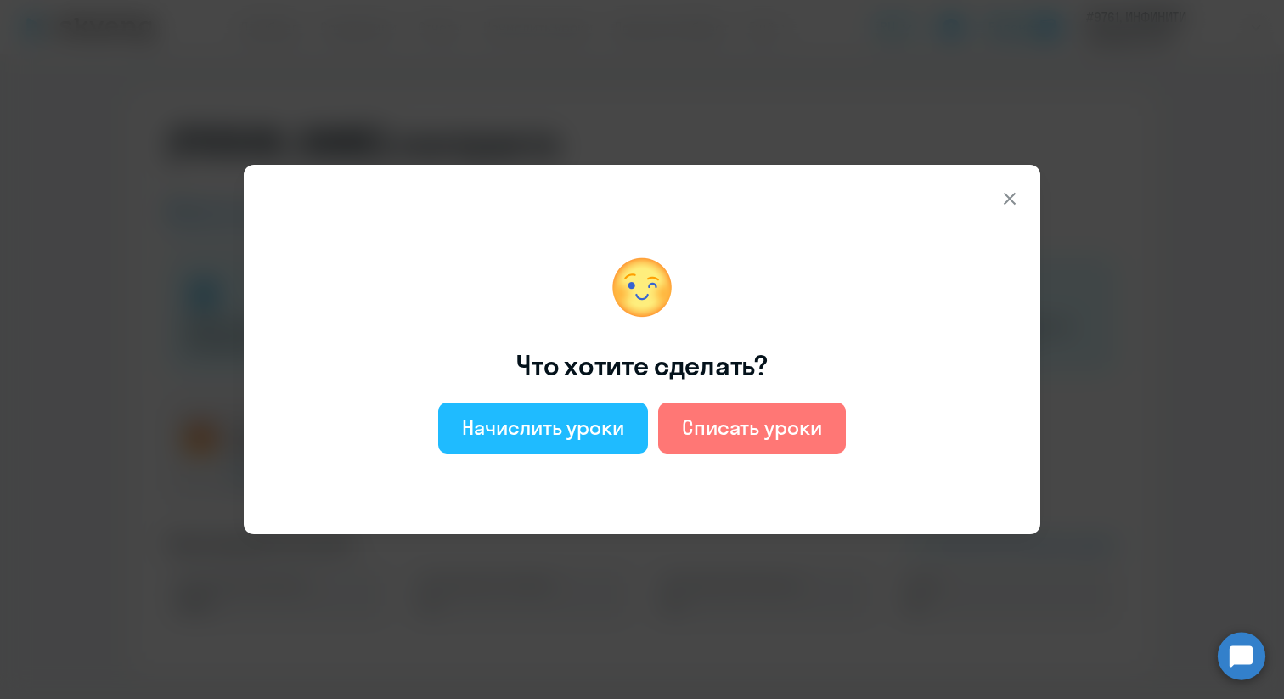
click at [594, 439] on div "Начислить уроки" at bounding box center [543, 426] width 162 height 27
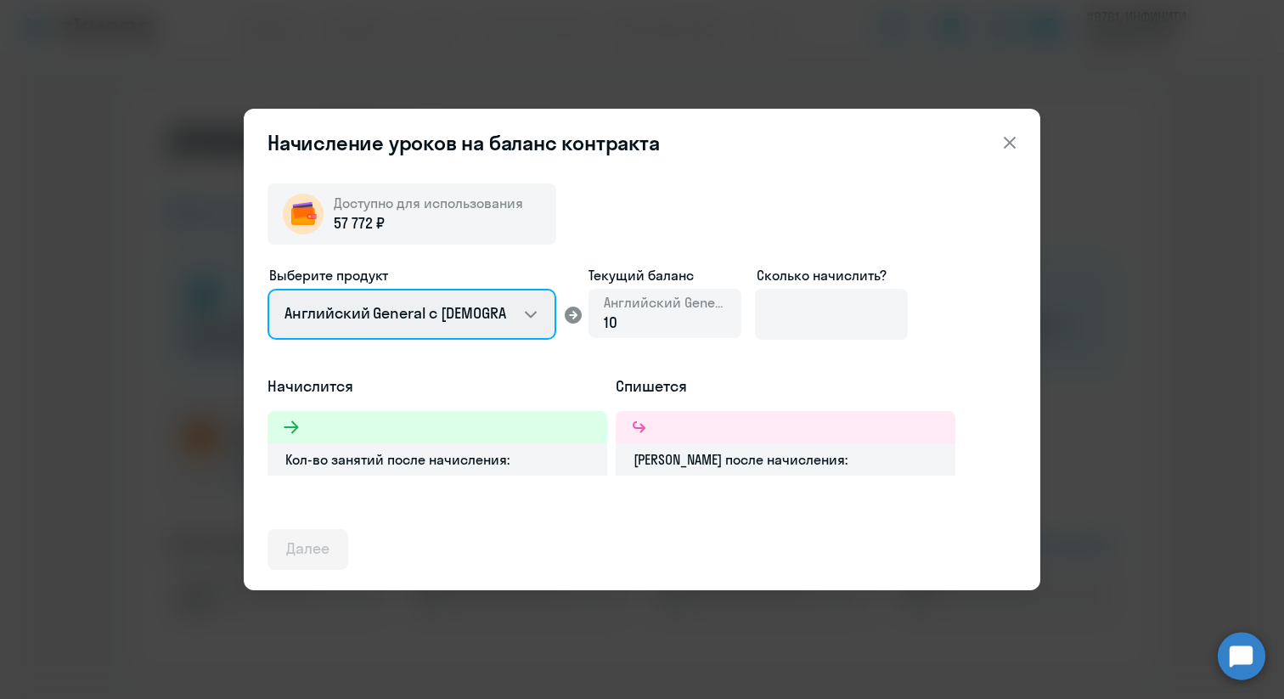
click at [541, 310] on select "Английский General с [DEMOGRAPHIC_DATA] преподавателем Английский General с [DE…" at bounding box center [411, 314] width 289 height 51
select select "english_adult_not_native_speaker_premium"
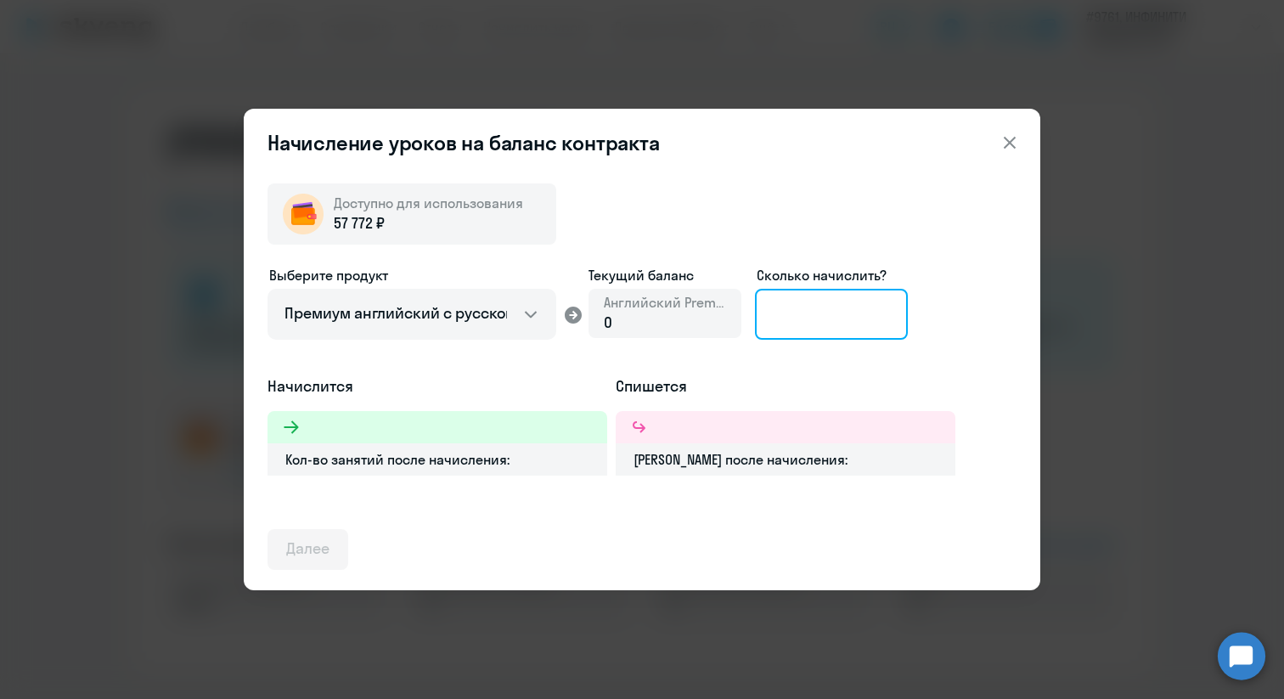
click at [835, 315] on input at bounding box center [831, 314] width 153 height 51
type input "1"
type input "15"
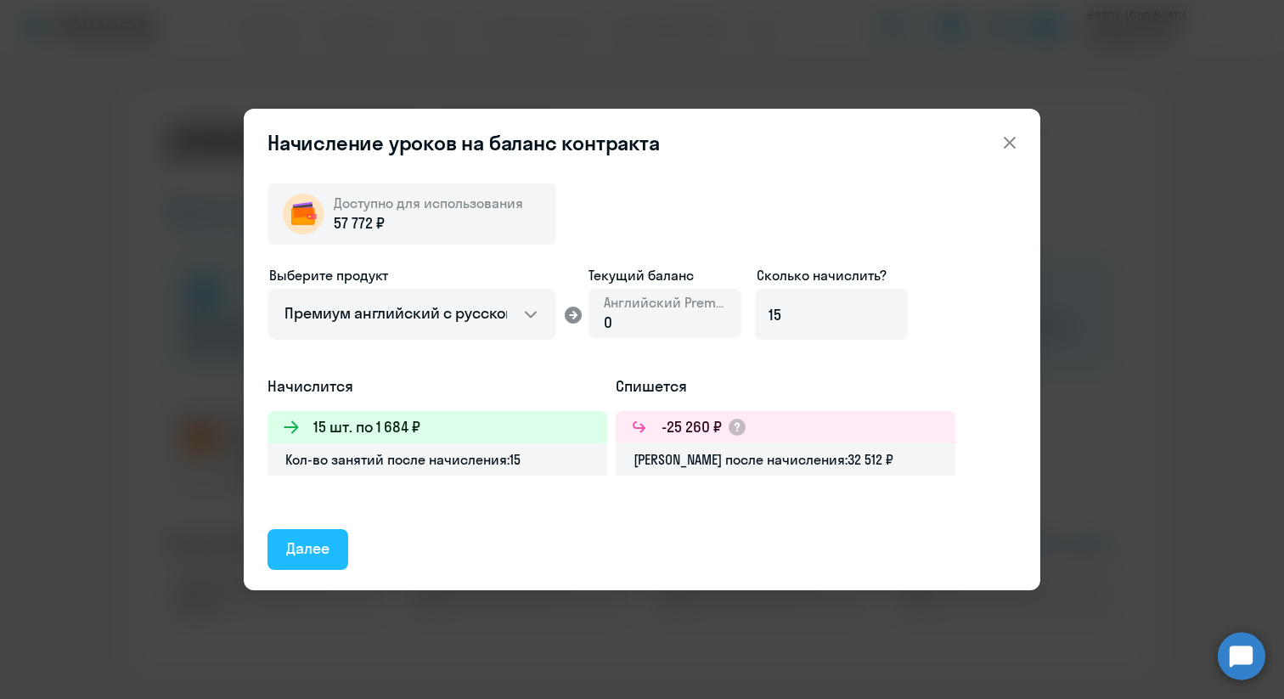
click at [320, 549] on div "Далее" at bounding box center [307, 548] width 43 height 22
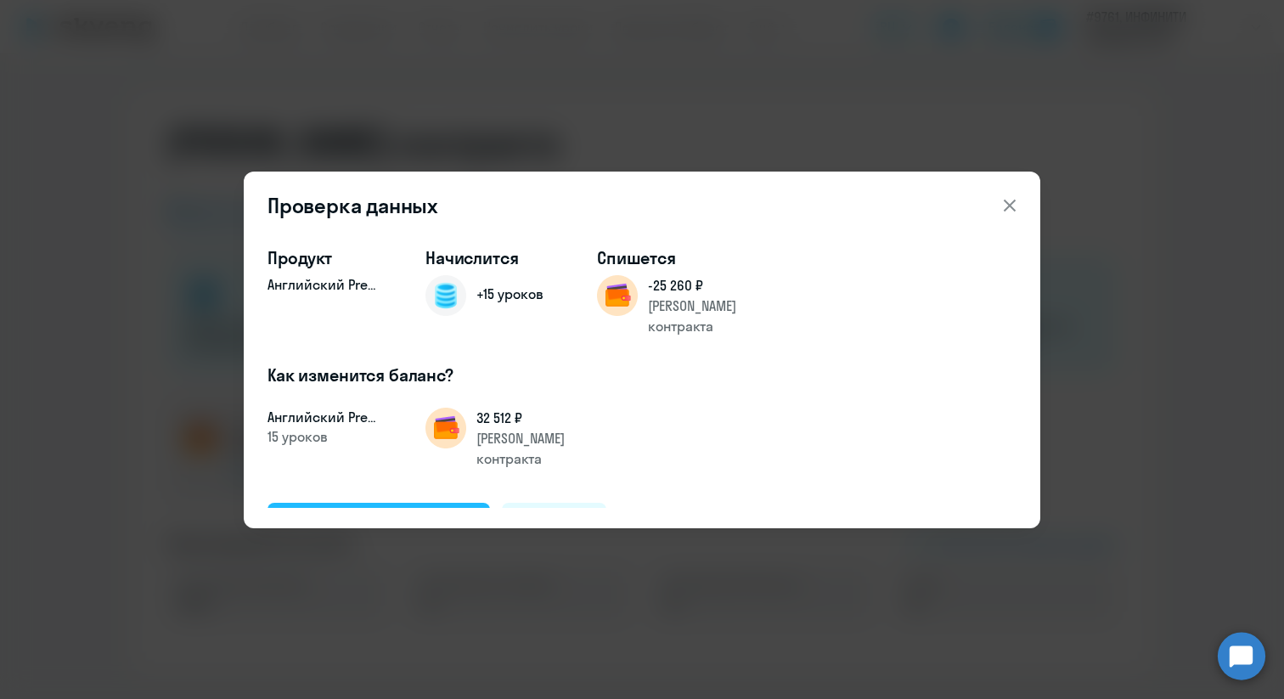
click at [405, 511] on div "Подтвердить и начислить" at bounding box center [378, 522] width 185 height 22
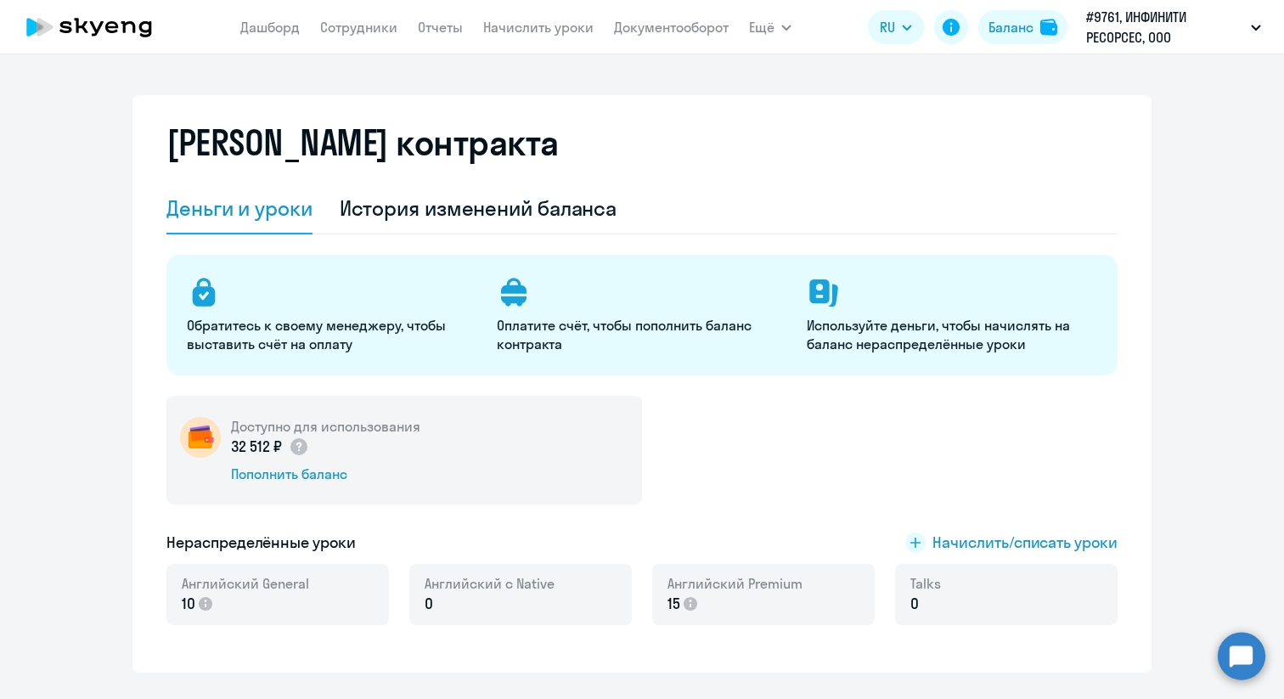
click at [94, 26] on icon at bounding box center [97, 28] width 14 height 14
